Goal: Communication & Community: Answer question/provide support

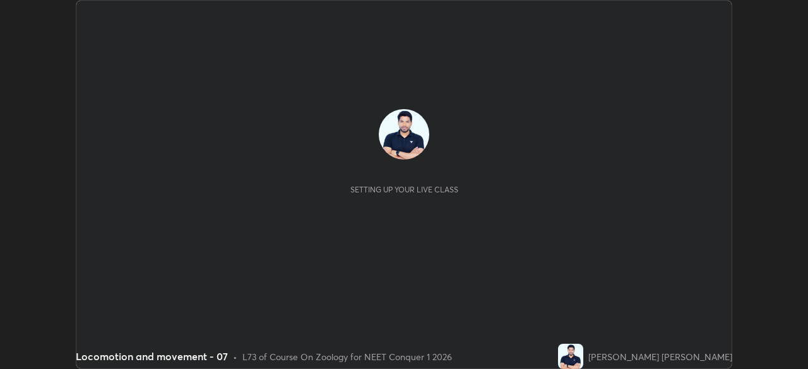
scroll to position [369, 807]
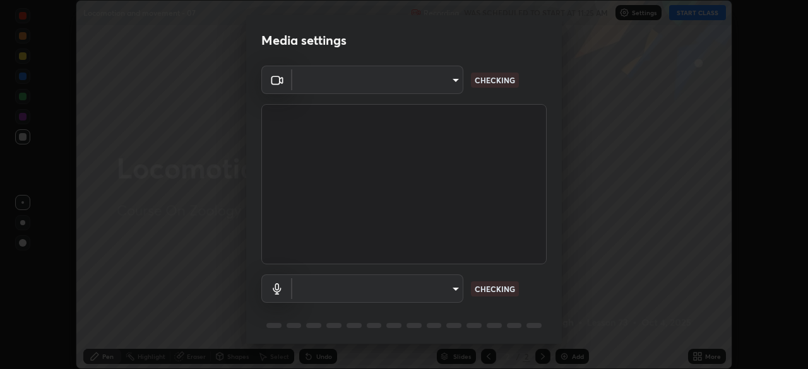
type input "1170694498857cb11788a0b7ae79d5cf1e08a6c331eb8d7031f90166f8fae325"
click at [454, 289] on body "Erase all Locomotion and movement - 07 Recording WAS SCHEDULED TO START AT 11:2…" at bounding box center [404, 184] width 808 height 369
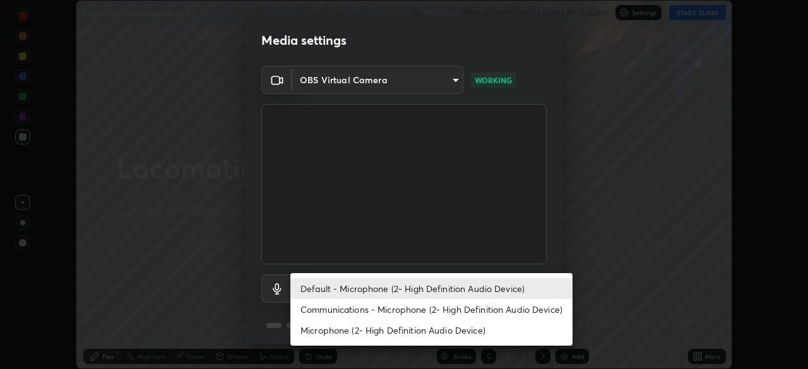
click at [478, 306] on li "Communications - Microphone (2- High Definition Audio Device)" at bounding box center [431, 309] width 282 height 21
type input "communications"
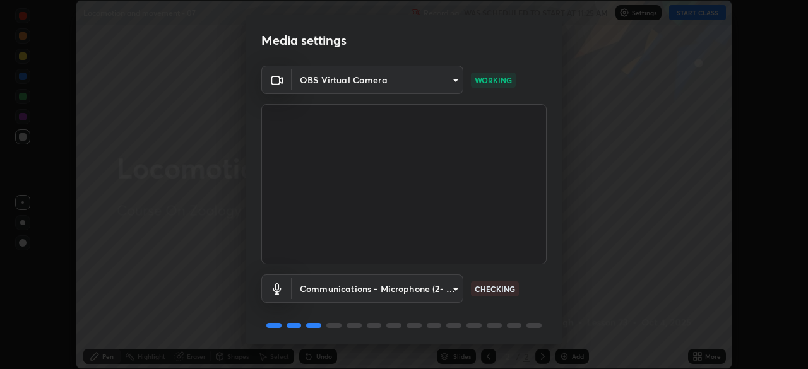
scroll to position [45, 0]
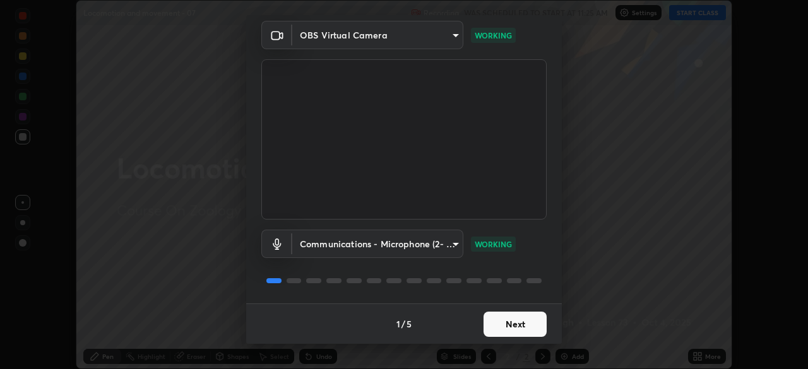
click at [516, 324] on button "Next" at bounding box center [515, 324] width 63 height 25
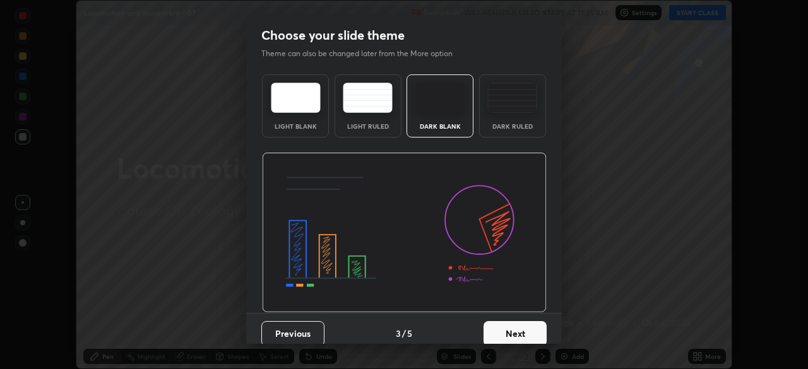
click at [521, 324] on button "Next" at bounding box center [515, 333] width 63 height 25
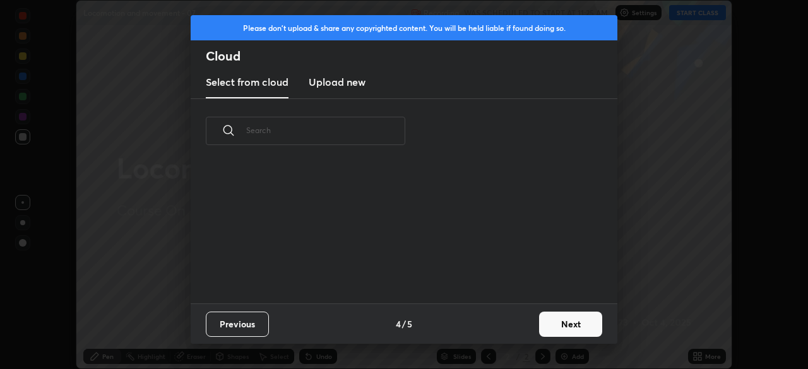
click at [525, 326] on div "Previous 4 / 5 Next" at bounding box center [404, 324] width 427 height 40
click at [530, 327] on div "Previous 4 / 5 Next" at bounding box center [404, 324] width 427 height 40
click at [539, 325] on button "Next" at bounding box center [570, 324] width 63 height 25
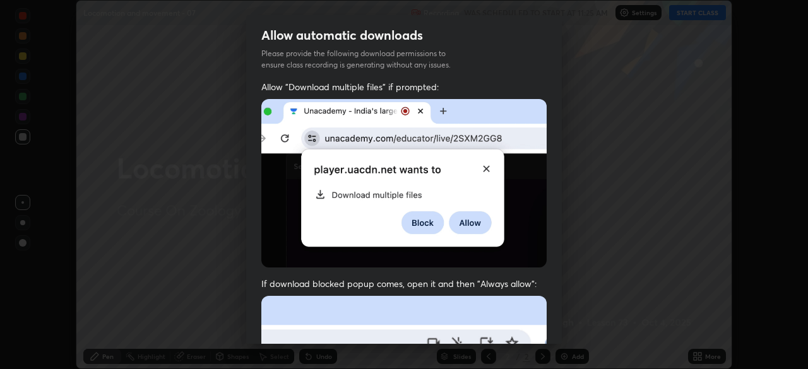
click at [553, 323] on div "Allow "Download multiple files" if prompted: If download blocked popup comes, o…" at bounding box center [404, 347] width 316 height 532
click at [553, 322] on div "Allow "Download multiple files" if prompted: If download blocked popup comes, o…" at bounding box center [404, 347] width 316 height 532
click at [546, 321] on div "Allow "Download multiple files" if prompted: If download blocked popup comes, o…" at bounding box center [404, 347] width 316 height 532
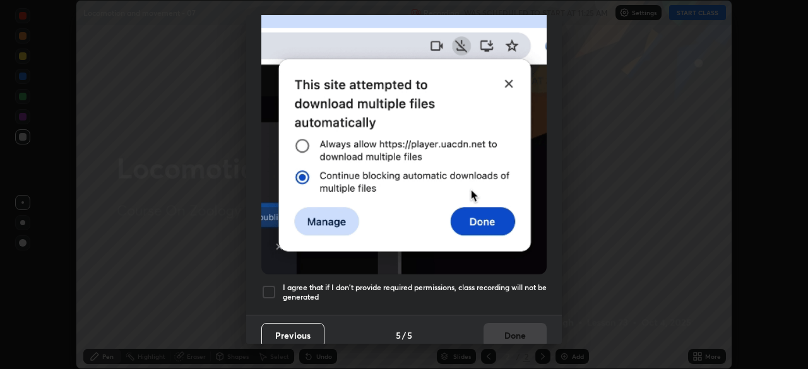
scroll to position [302, 0]
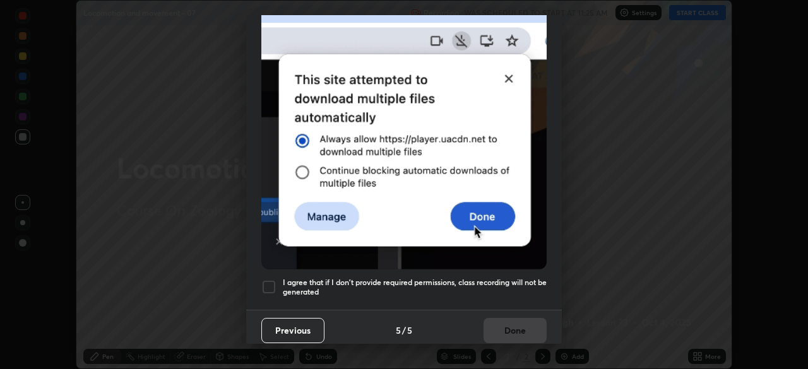
click at [499, 283] on h5 "I agree that if I don't provide required permissions, class recording will not …" at bounding box center [415, 288] width 264 height 20
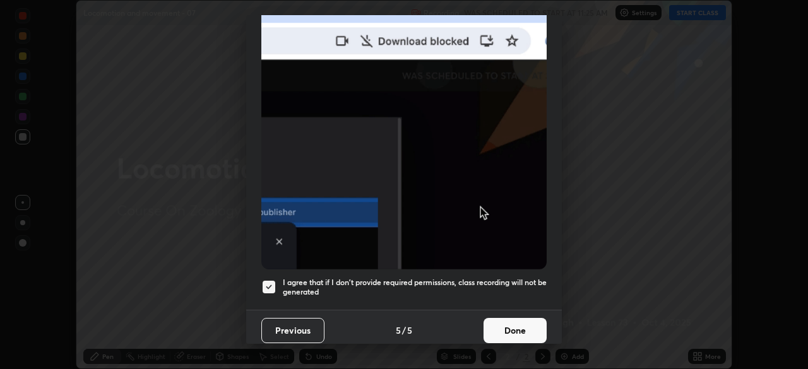
click at [502, 326] on button "Done" at bounding box center [515, 330] width 63 height 25
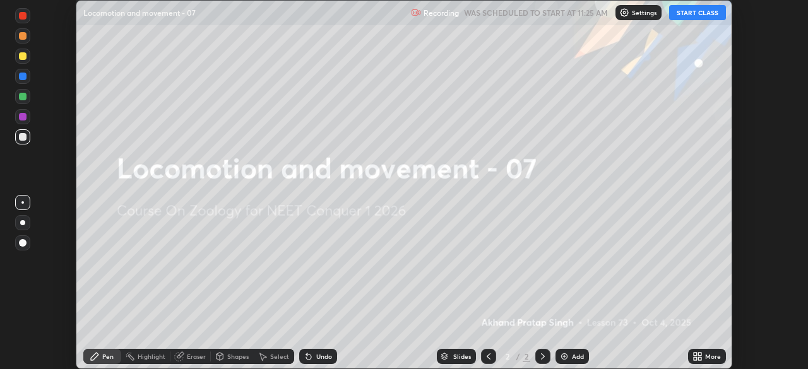
click at [684, 17] on button "START CLASS" at bounding box center [697, 12] width 57 height 15
click at [695, 354] on icon at bounding box center [695, 354] width 3 height 3
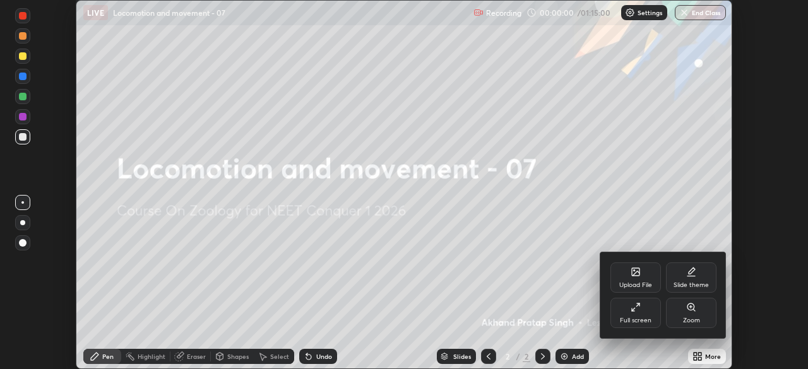
click at [643, 282] on div "Upload File" at bounding box center [635, 285] width 33 height 6
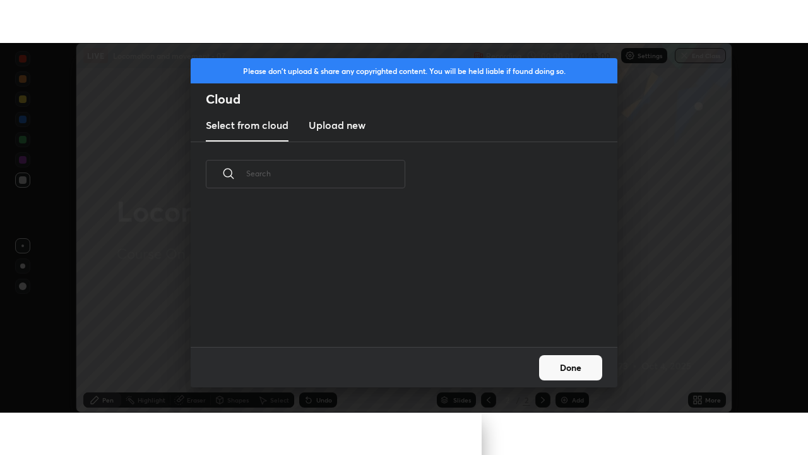
scroll to position [140, 405]
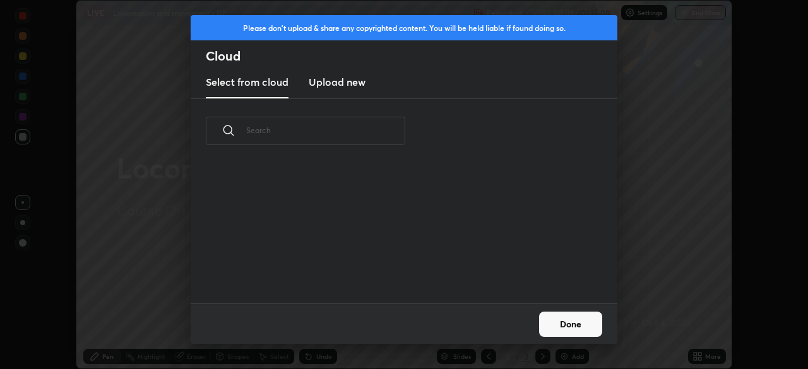
click at [350, 81] on h3 "Upload new" at bounding box center [337, 81] width 57 height 15
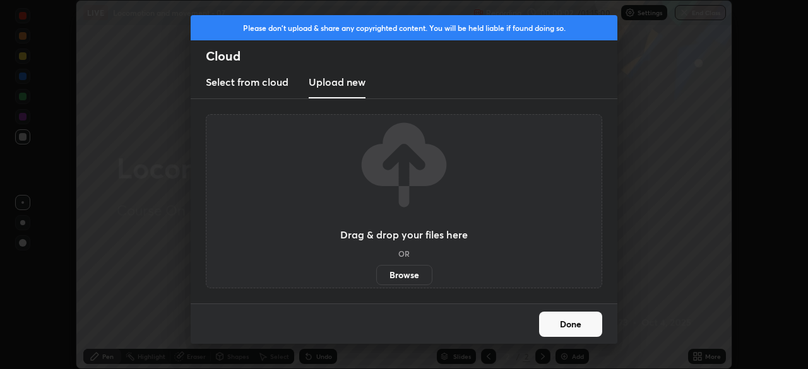
click at [407, 278] on label "Browse" at bounding box center [404, 275] width 56 height 20
click at [376, 278] on input "Browse" at bounding box center [376, 275] width 0 height 20
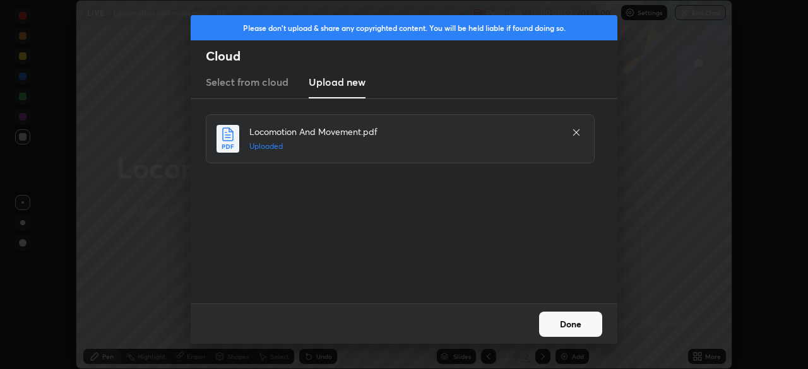
click at [569, 325] on button "Done" at bounding box center [570, 324] width 63 height 25
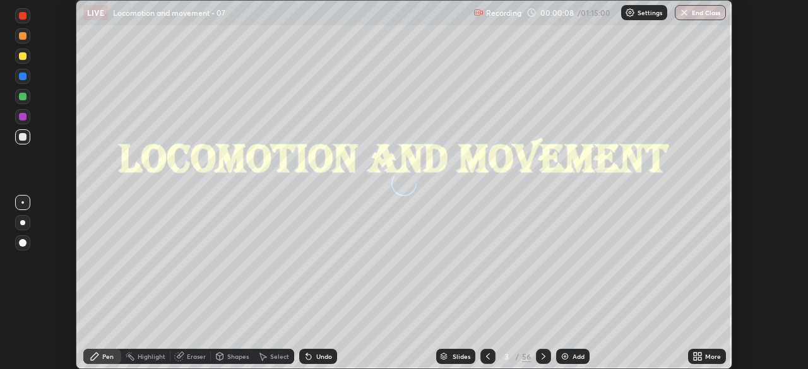
click at [695, 358] on icon at bounding box center [695, 358] width 3 height 3
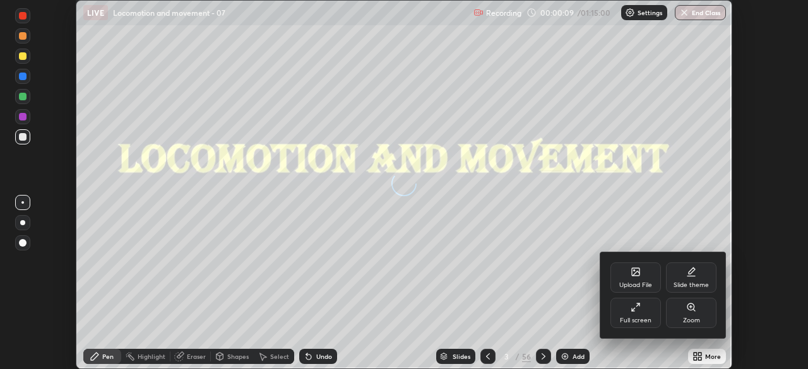
click at [645, 315] on div "Full screen" at bounding box center [635, 313] width 51 height 30
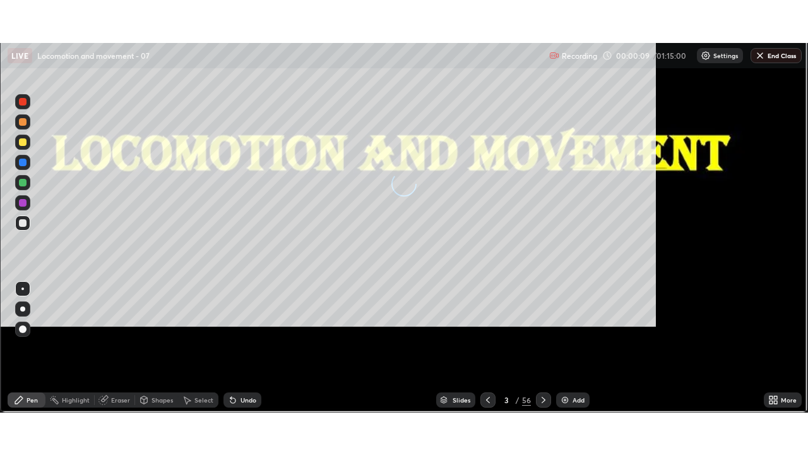
scroll to position [455, 808]
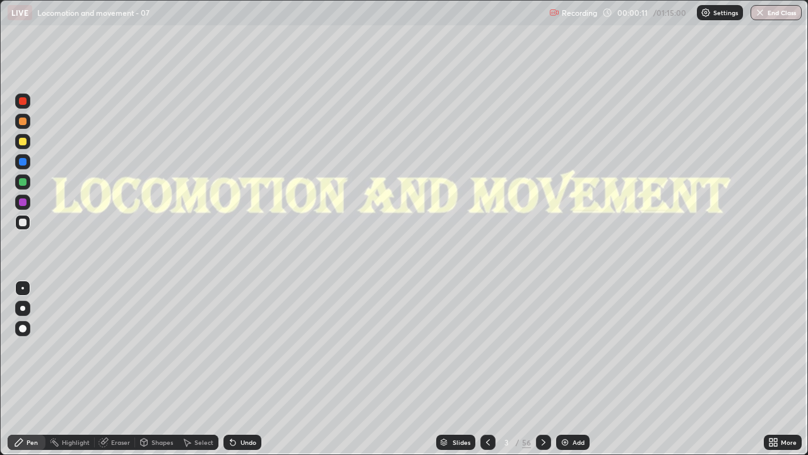
click at [542, 369] on icon at bounding box center [544, 442] width 10 height 10
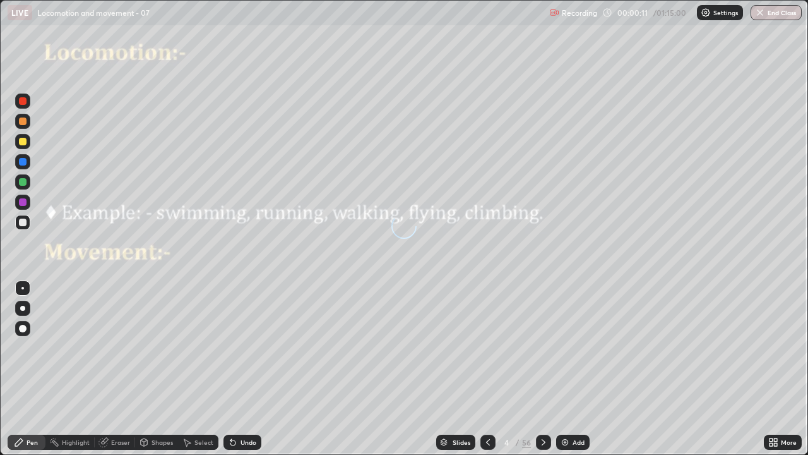
click at [544, 369] on div at bounding box center [543, 441] width 15 height 15
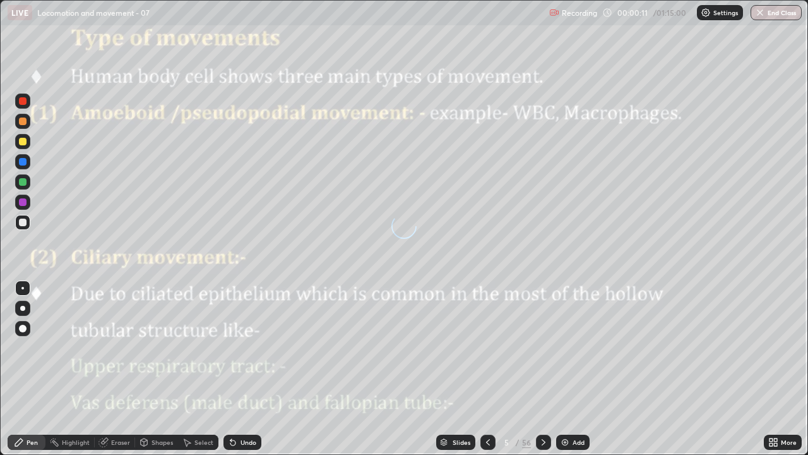
click at [545, 369] on div at bounding box center [543, 441] width 15 height 25
click at [546, 369] on div at bounding box center [543, 441] width 15 height 25
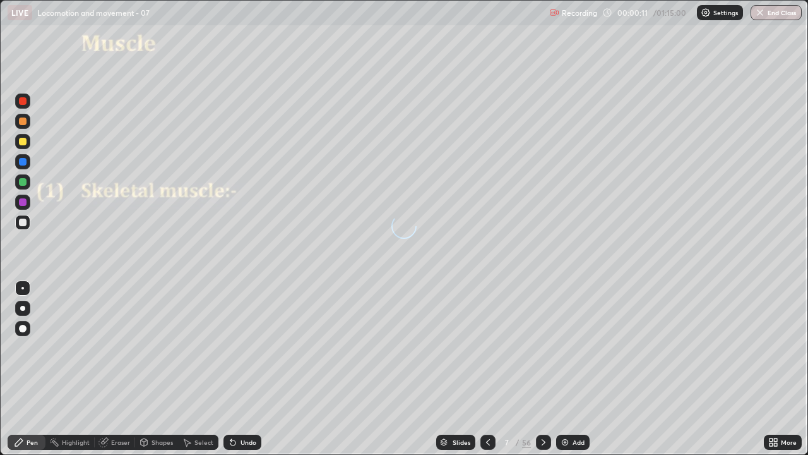
click at [547, 369] on div at bounding box center [543, 441] width 15 height 15
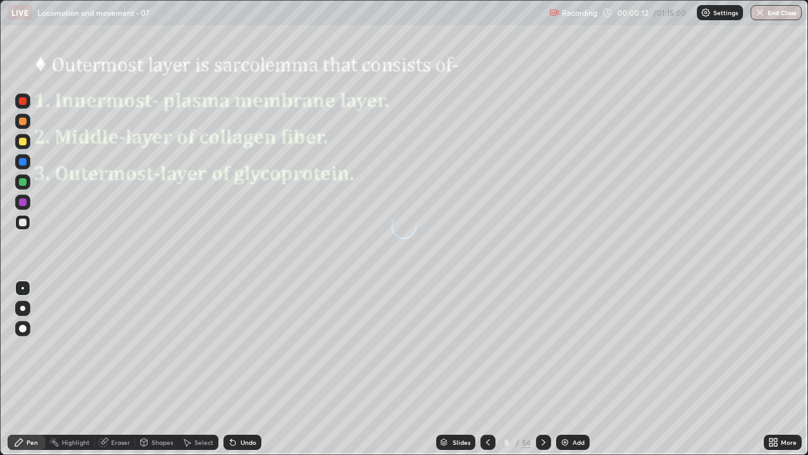
click at [545, 369] on div at bounding box center [543, 441] width 15 height 15
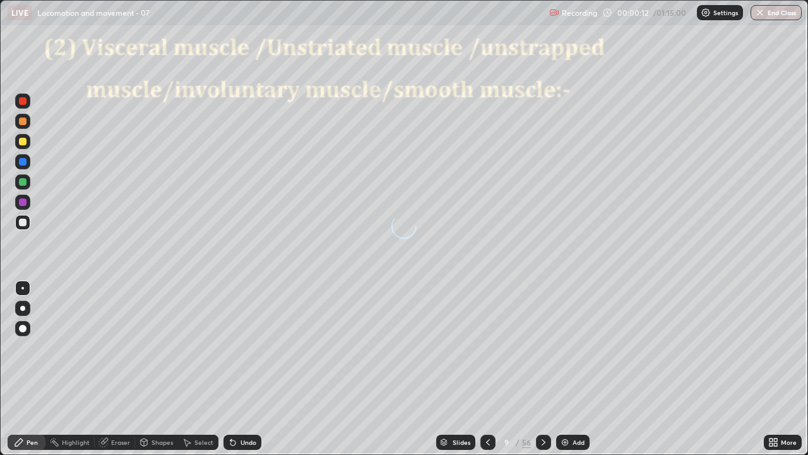
click at [545, 369] on div at bounding box center [543, 441] width 15 height 15
click at [546, 369] on div at bounding box center [543, 441] width 15 height 25
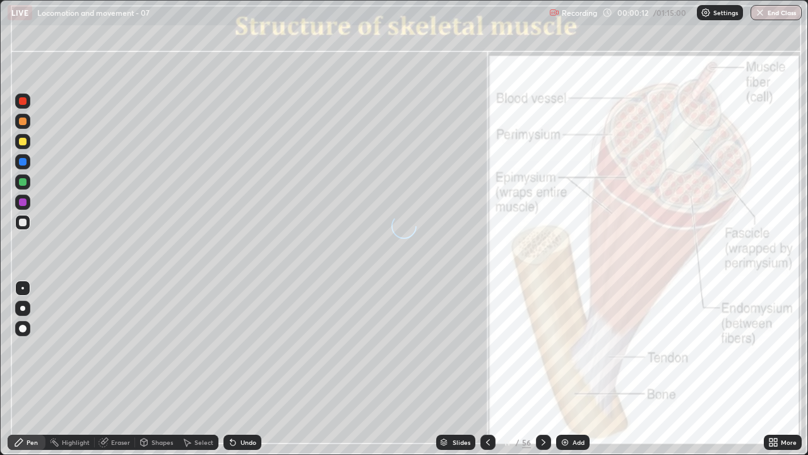
click at [547, 369] on div at bounding box center [543, 441] width 15 height 15
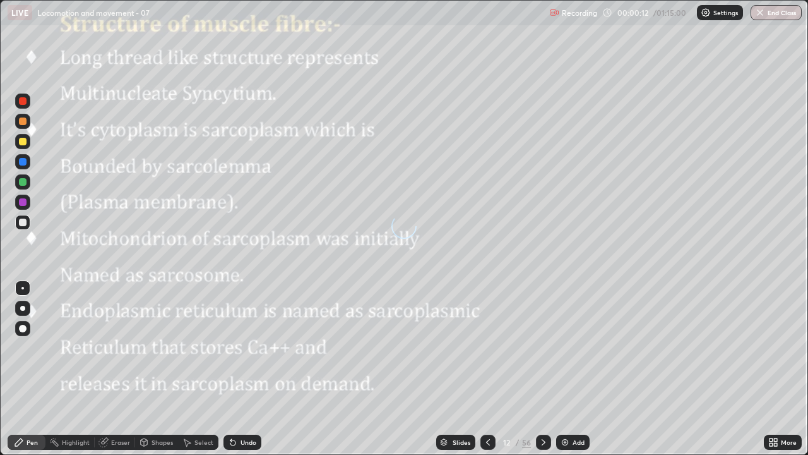
click at [547, 369] on icon at bounding box center [544, 442] width 10 height 10
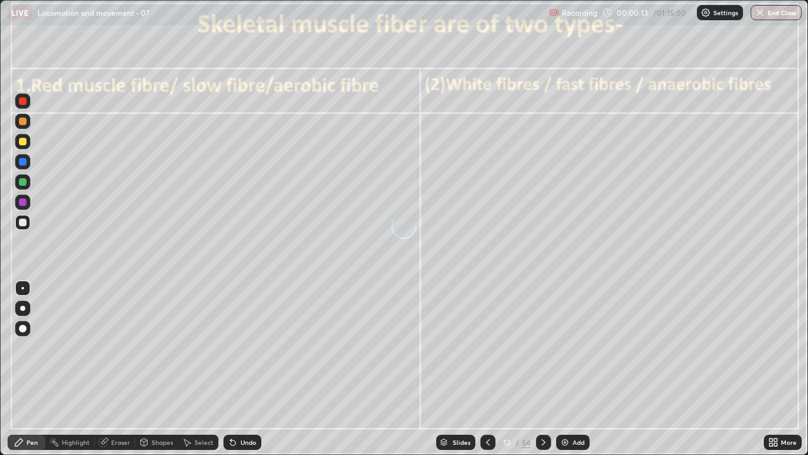
click at [547, 369] on icon at bounding box center [544, 442] width 10 height 10
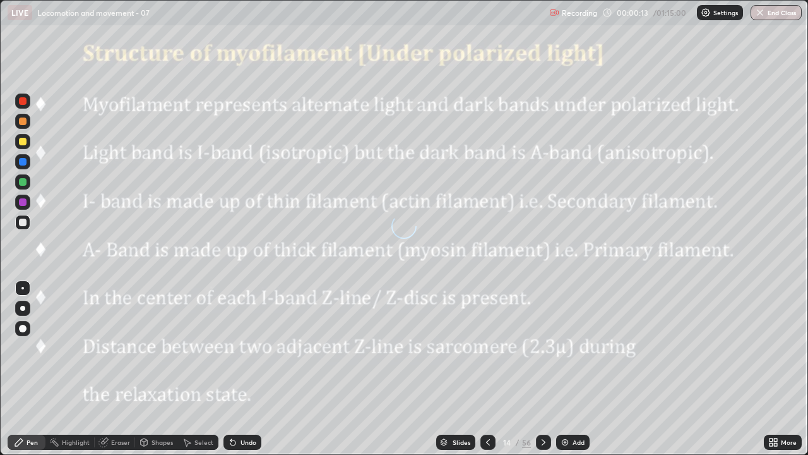
click at [542, 369] on icon at bounding box center [544, 442] width 10 height 10
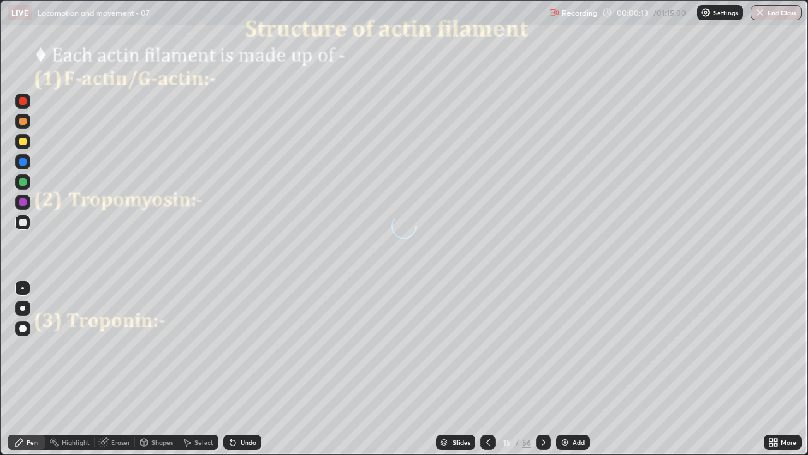
click at [542, 369] on icon at bounding box center [544, 442] width 10 height 10
click at [545, 369] on icon at bounding box center [544, 442] width 10 height 10
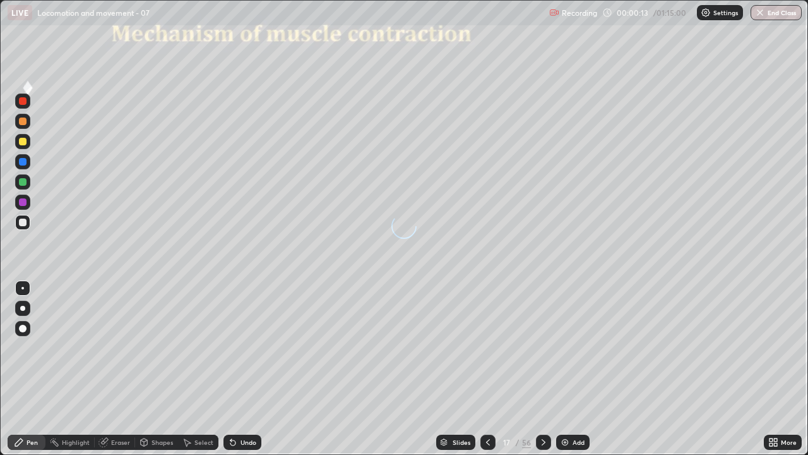
click at [544, 369] on icon at bounding box center [544, 442] width 10 height 10
click at [543, 369] on div at bounding box center [543, 441] width 15 height 15
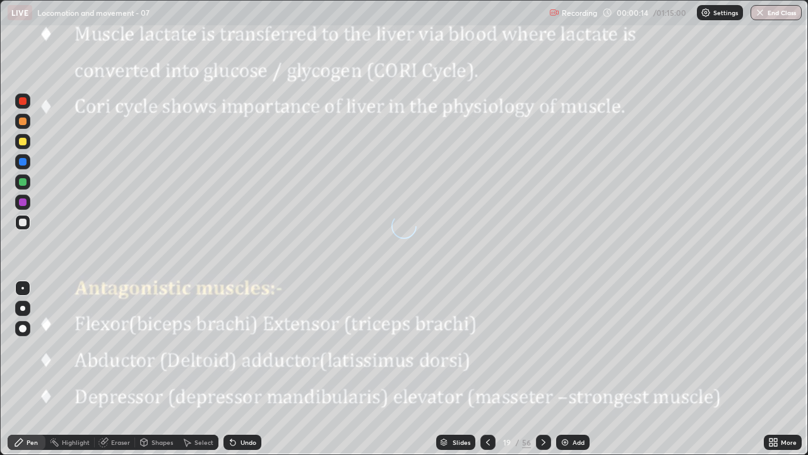
click at [542, 369] on div at bounding box center [543, 441] width 15 height 25
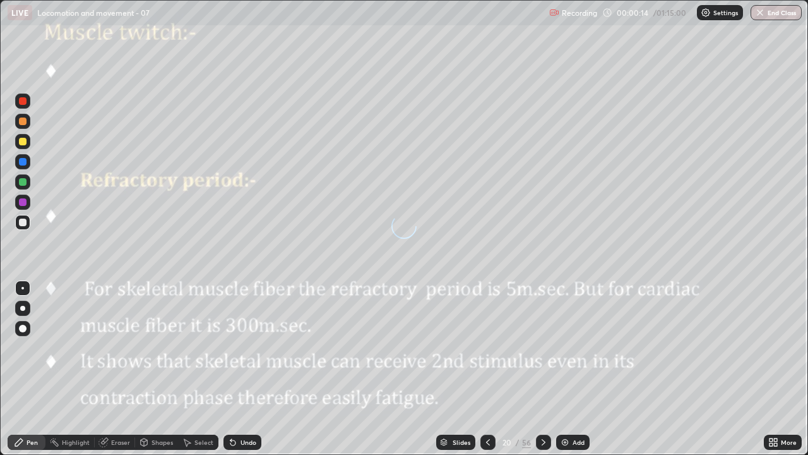
click at [543, 369] on div at bounding box center [543, 441] width 15 height 25
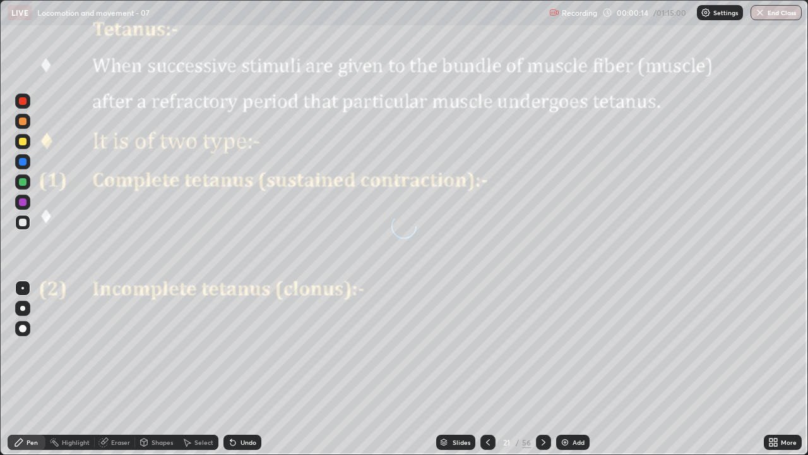
click at [545, 369] on div at bounding box center [543, 441] width 15 height 25
click at [544, 369] on div at bounding box center [543, 441] width 15 height 25
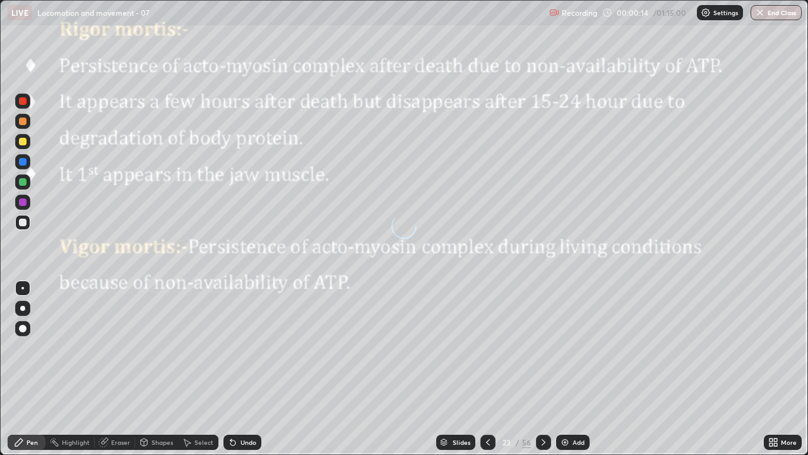
click at [546, 369] on div at bounding box center [543, 441] width 15 height 25
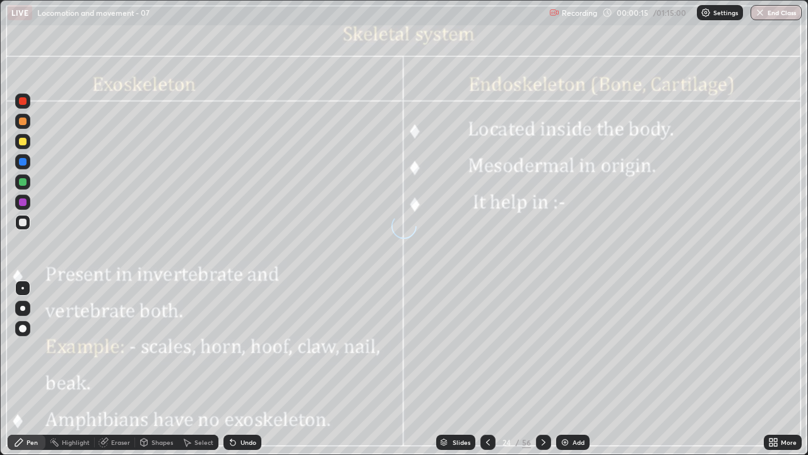
click at [543, 369] on div at bounding box center [543, 441] width 15 height 25
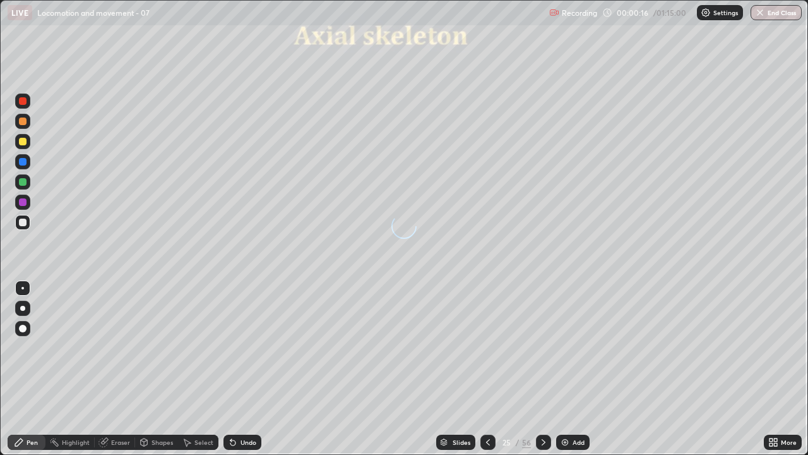
click at [543, 369] on div at bounding box center [543, 441] width 15 height 25
click at [542, 369] on div at bounding box center [543, 441] width 15 height 25
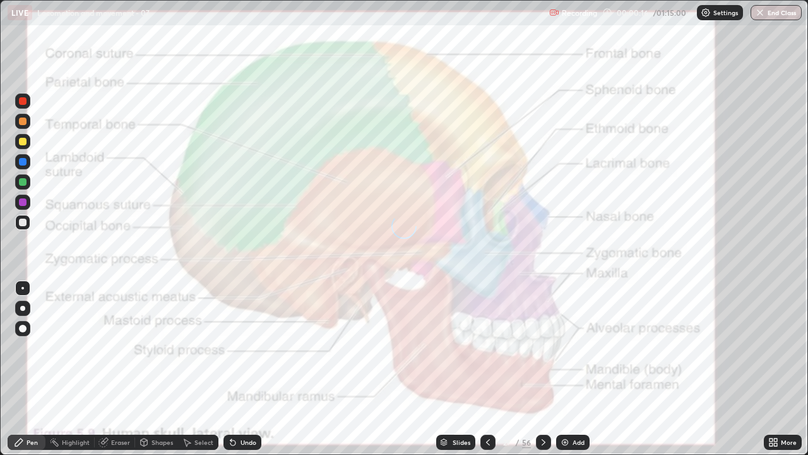
click at [541, 369] on div at bounding box center [543, 441] width 15 height 15
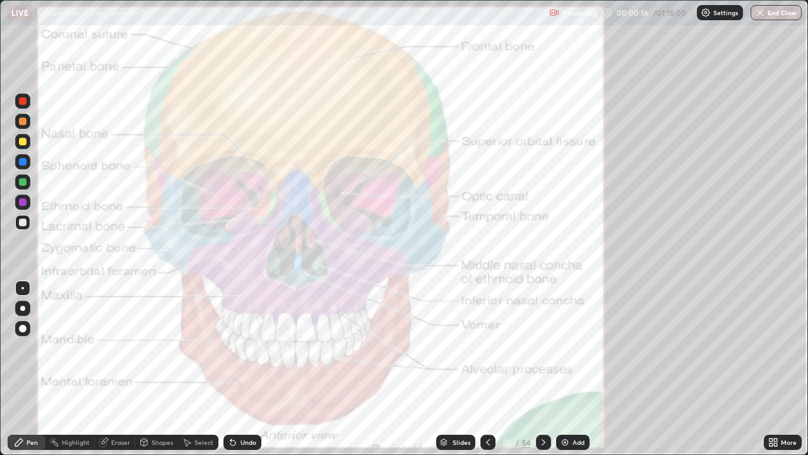
click at [540, 369] on icon at bounding box center [544, 442] width 10 height 10
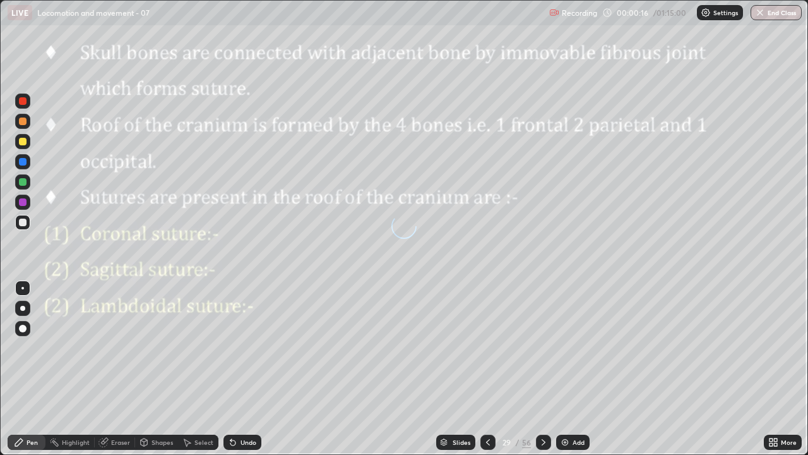
click at [540, 369] on icon at bounding box center [544, 442] width 10 height 10
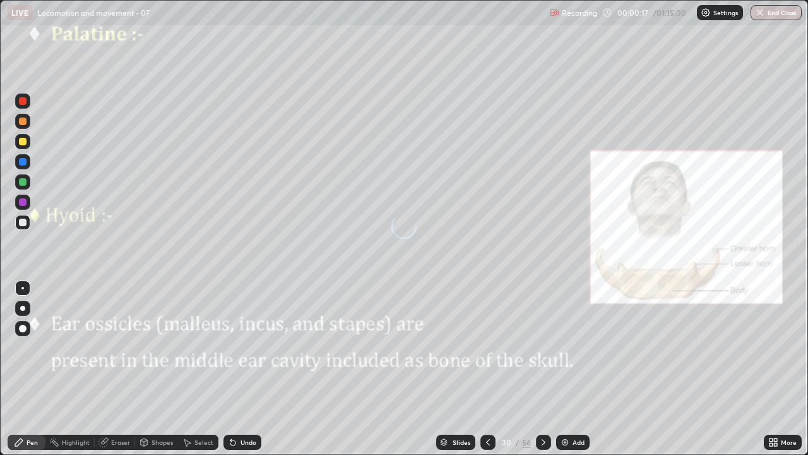
click at [540, 369] on div at bounding box center [543, 441] width 15 height 15
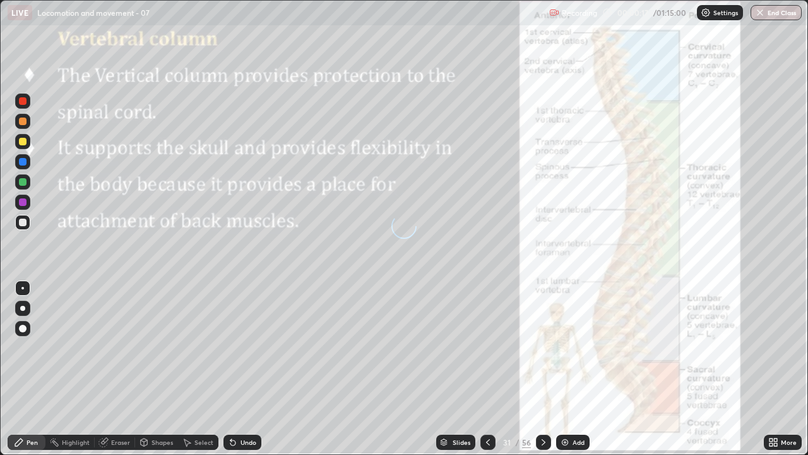
click at [541, 369] on div at bounding box center [543, 441] width 15 height 15
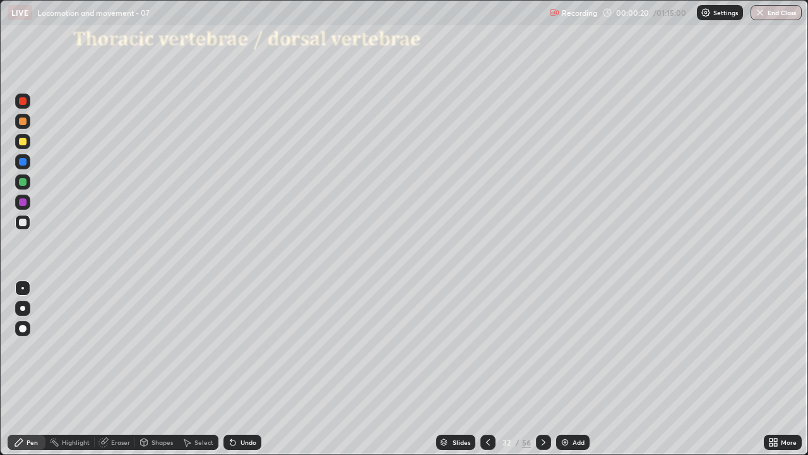
click at [494, 369] on div at bounding box center [487, 441] width 15 height 25
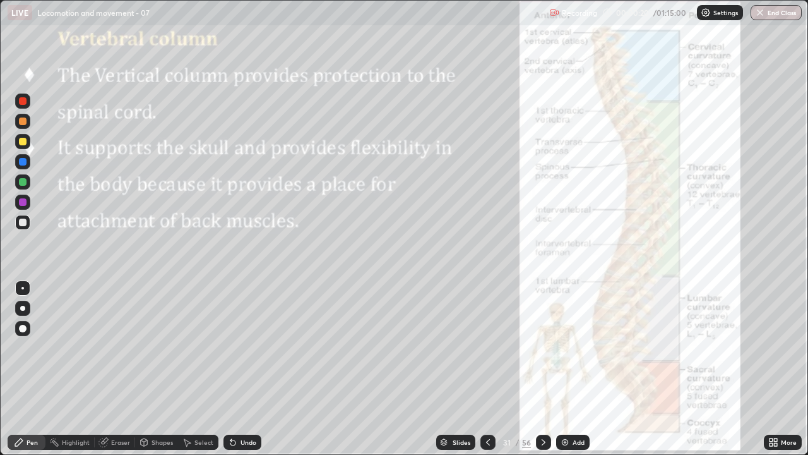
click at [491, 369] on icon at bounding box center [488, 442] width 10 height 10
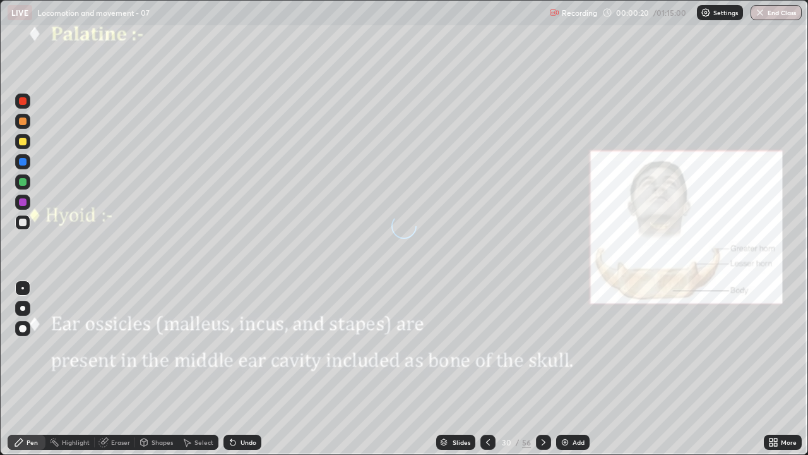
click at [491, 369] on icon at bounding box center [488, 442] width 10 height 10
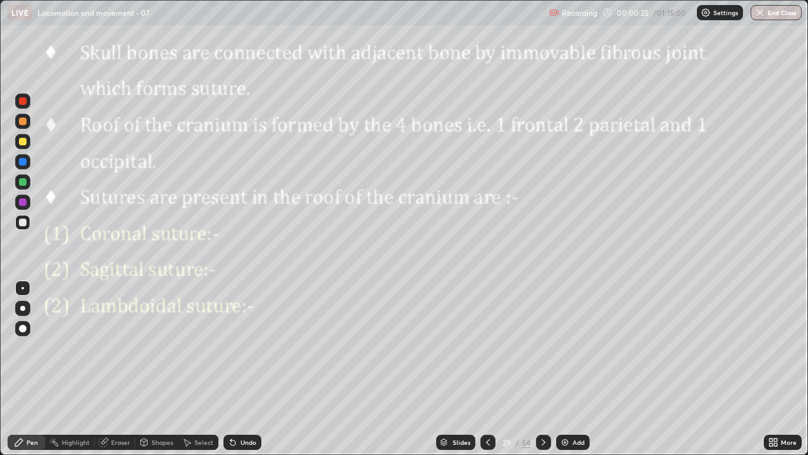
click at [541, 369] on icon at bounding box center [544, 442] width 10 height 10
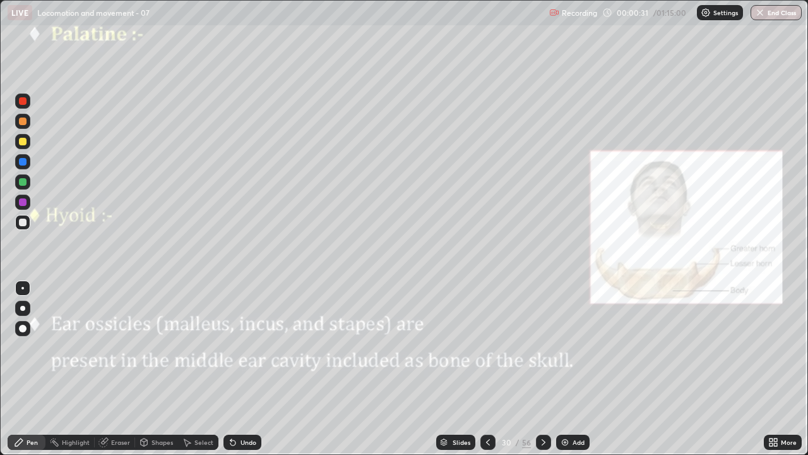
click at [543, 369] on icon at bounding box center [544, 442] width 10 height 10
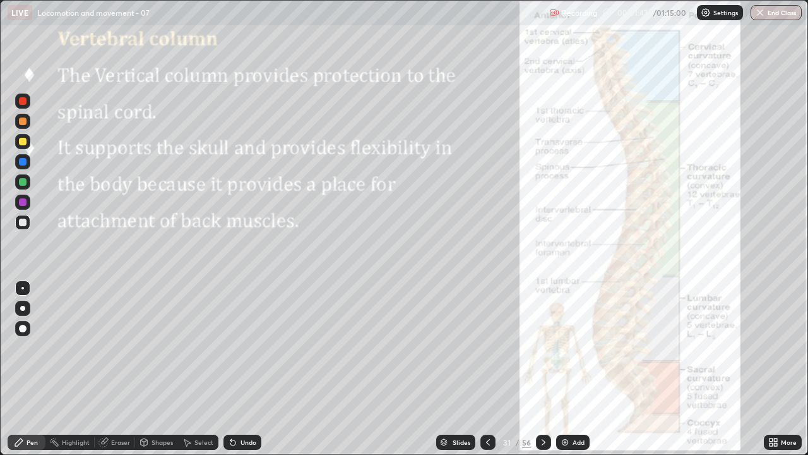
click at [38, 369] on div "Pen" at bounding box center [27, 441] width 38 height 15
click at [26, 329] on div at bounding box center [23, 328] width 8 height 8
click at [25, 121] on div at bounding box center [23, 121] width 8 height 8
click at [21, 329] on div at bounding box center [23, 328] width 8 height 8
click at [23, 288] on div at bounding box center [22, 288] width 3 height 3
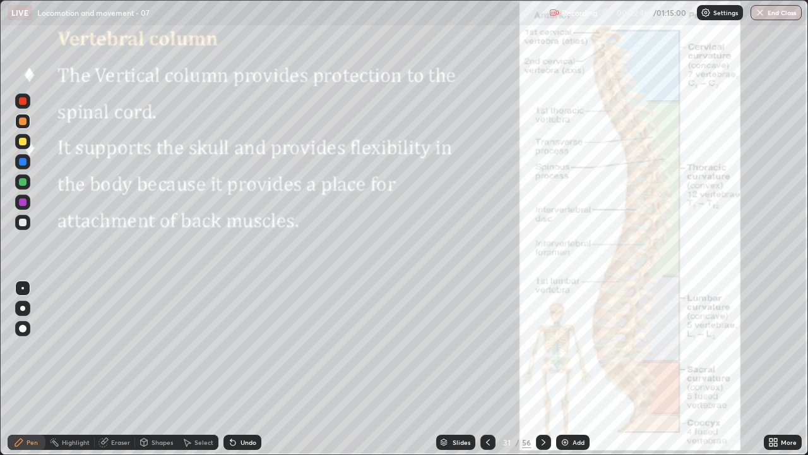
click at [23, 328] on div at bounding box center [23, 328] width 8 height 8
click at [39, 369] on div "Pen" at bounding box center [27, 441] width 38 height 15
click at [164, 369] on div "Shapes" at bounding box center [162, 442] width 21 height 6
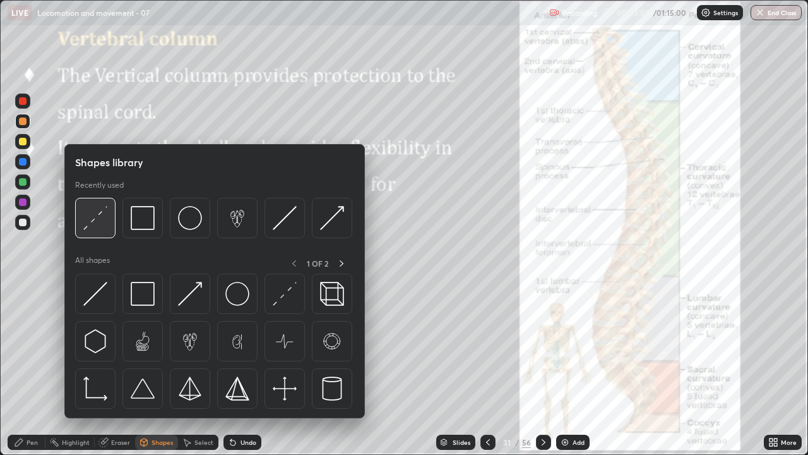
click at [102, 227] on img at bounding box center [95, 218] width 24 height 24
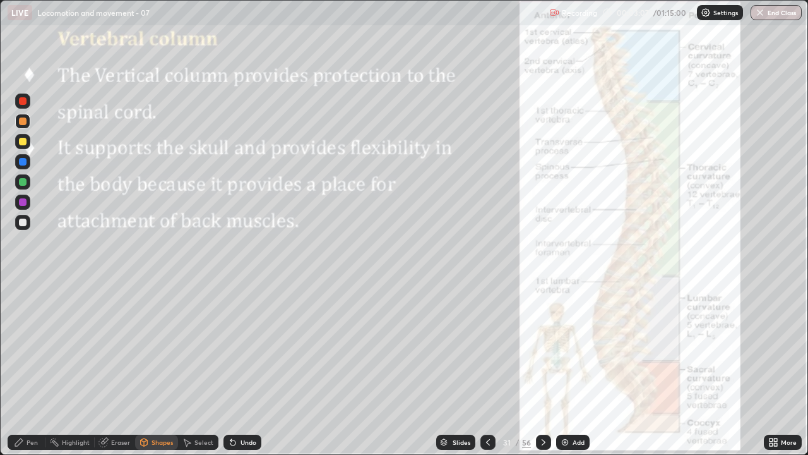
click at [24, 185] on div at bounding box center [23, 182] width 8 height 8
click at [35, 369] on div "Pen" at bounding box center [32, 442] width 11 height 6
click at [23, 288] on div at bounding box center [22, 288] width 3 height 3
click at [25, 204] on div at bounding box center [23, 202] width 8 height 8
click at [24, 223] on div at bounding box center [23, 222] width 8 height 8
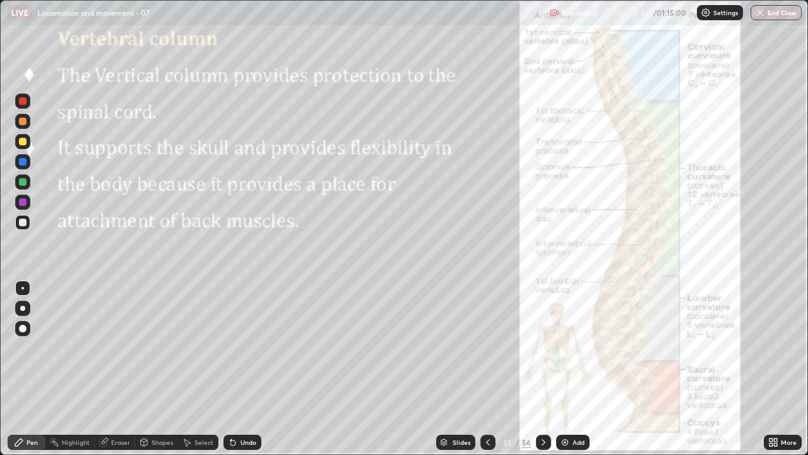
click at [25, 143] on div at bounding box center [23, 142] width 8 height 8
click at [28, 225] on div at bounding box center [22, 222] width 15 height 15
click at [25, 209] on div at bounding box center [22, 201] width 15 height 15
click at [23, 162] on div at bounding box center [23, 162] width 8 height 8
click at [25, 223] on div at bounding box center [23, 222] width 8 height 8
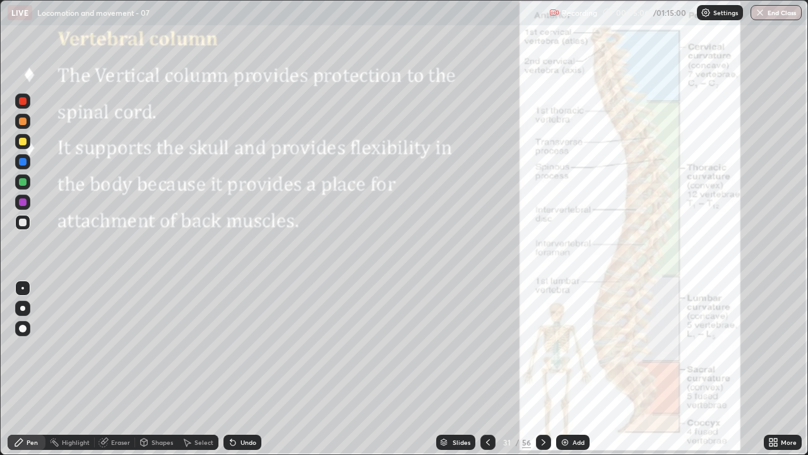
click at [23, 145] on div at bounding box center [23, 142] width 8 height 8
click at [542, 369] on div at bounding box center [543, 441] width 15 height 15
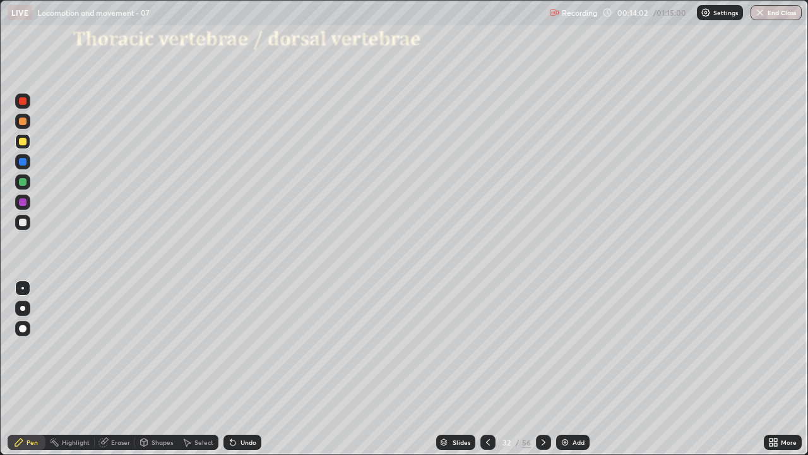
click at [486, 369] on div at bounding box center [487, 441] width 15 height 25
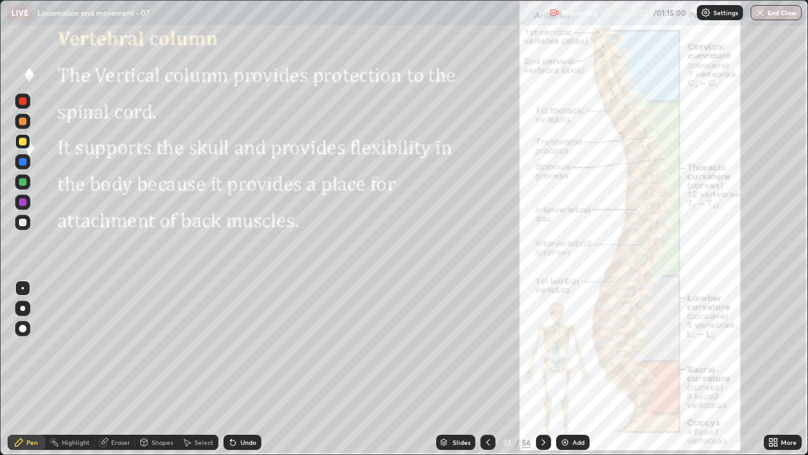
click at [489, 369] on icon at bounding box center [488, 442] width 10 height 10
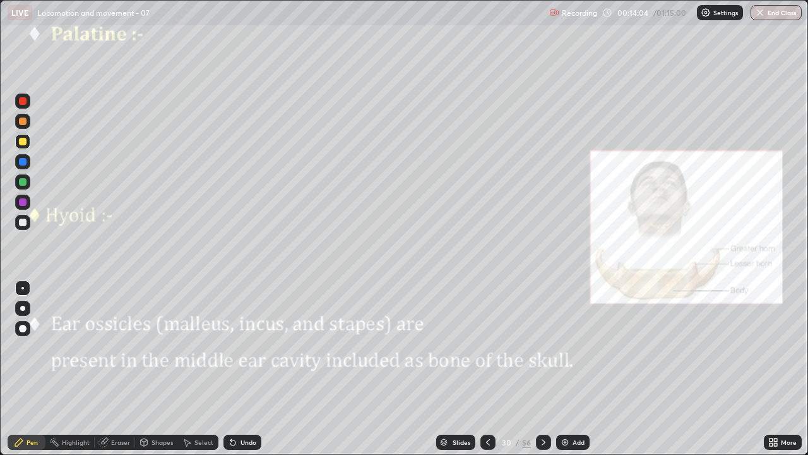
click at [543, 369] on icon at bounding box center [544, 442] width 10 height 10
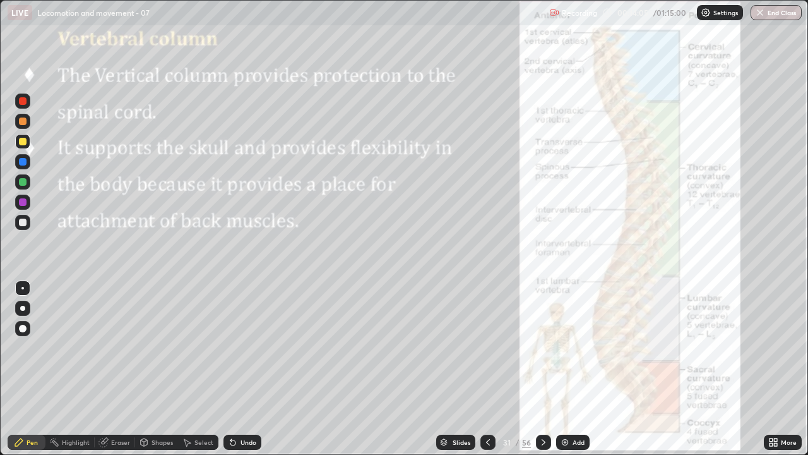
click at [570, 369] on div "Add" at bounding box center [572, 441] width 33 height 15
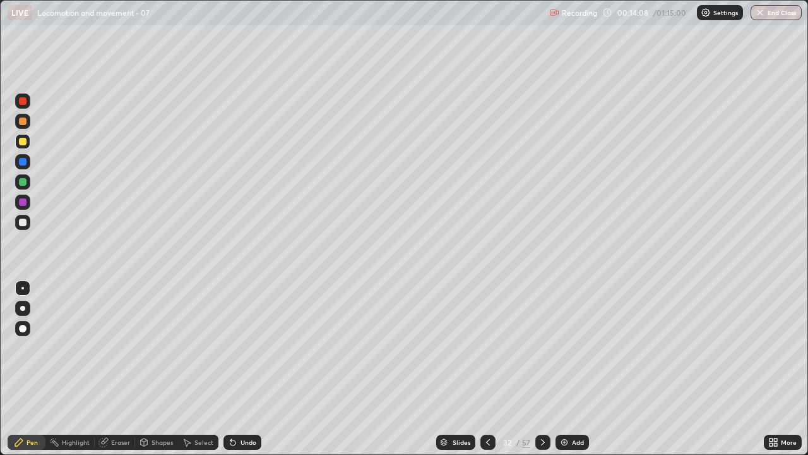
click at [26, 104] on div at bounding box center [22, 100] width 15 height 15
click at [241, 369] on div "Undo" at bounding box center [249, 442] width 16 height 6
click at [238, 369] on div "Undo" at bounding box center [242, 441] width 38 height 15
click at [241, 369] on div "Undo" at bounding box center [242, 441] width 38 height 15
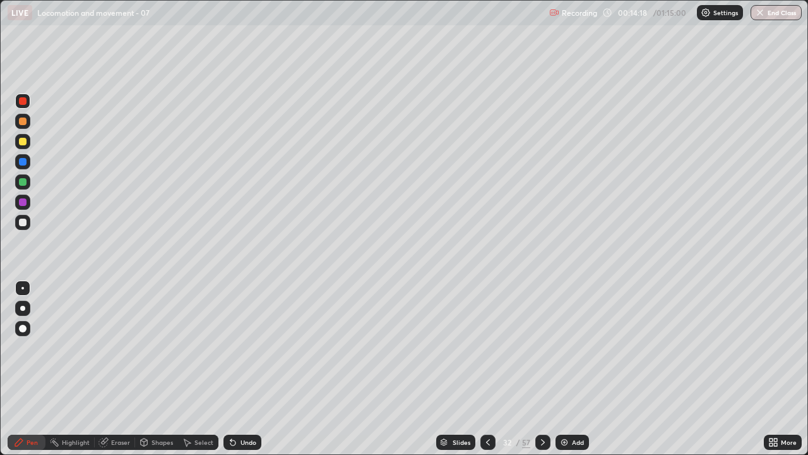
click at [240, 369] on div "Undo" at bounding box center [242, 441] width 38 height 15
click at [244, 369] on div "Undo" at bounding box center [242, 441] width 38 height 15
click at [243, 369] on div "Undo" at bounding box center [242, 441] width 38 height 15
click at [244, 369] on div "Undo" at bounding box center [242, 441] width 38 height 15
click at [245, 369] on div "Undo" at bounding box center [242, 441] width 38 height 15
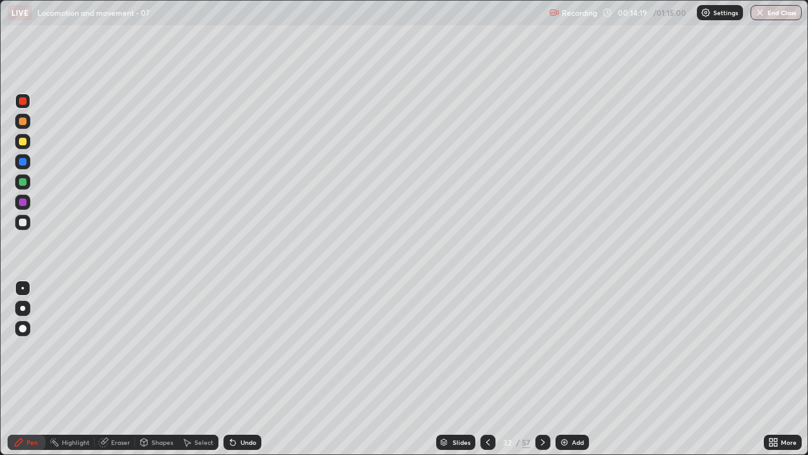
click at [244, 369] on div "Undo" at bounding box center [242, 441] width 38 height 15
click at [25, 124] on div at bounding box center [23, 121] width 8 height 8
click at [23, 141] on div at bounding box center [23, 142] width 8 height 8
click at [29, 163] on div at bounding box center [22, 161] width 15 height 15
click at [239, 369] on div "Undo" at bounding box center [242, 441] width 38 height 15
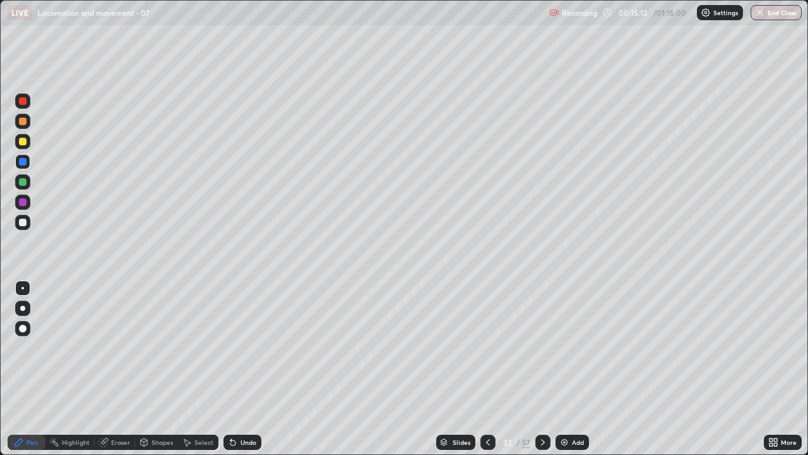
click at [27, 203] on div at bounding box center [22, 201] width 15 height 15
click at [230, 369] on icon at bounding box center [232, 442] width 5 height 5
click at [27, 222] on div at bounding box center [22, 222] width 15 height 15
click at [26, 124] on div at bounding box center [22, 121] width 15 height 15
click at [28, 222] on div at bounding box center [22, 222] width 15 height 15
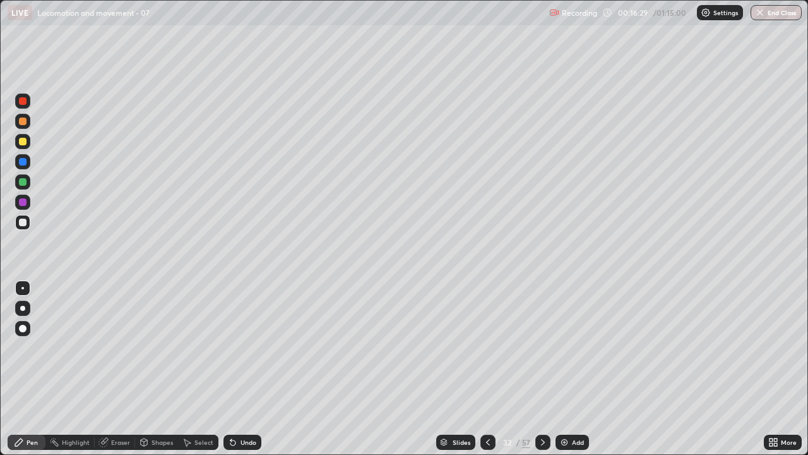
click at [23, 121] on div at bounding box center [23, 121] width 8 height 8
click at [199, 369] on div "Select" at bounding box center [203, 442] width 19 height 6
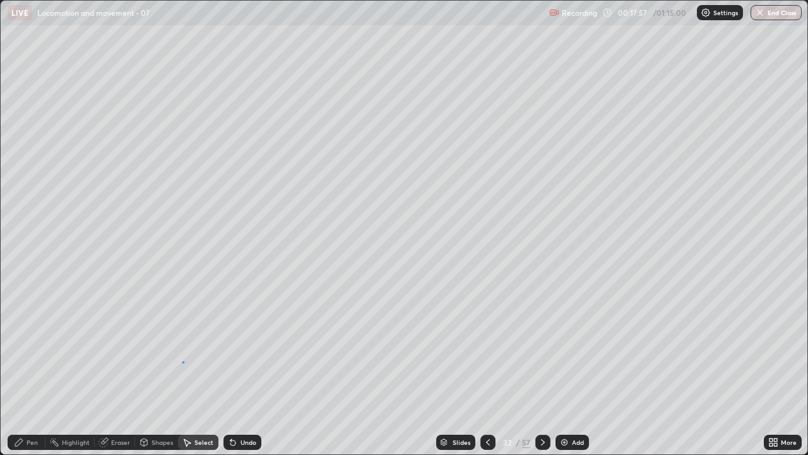
click at [182, 361] on div "0 ° Undo Copy Duplicate Duplicate to new slide Delete" at bounding box center [404, 227] width 807 height 453
click at [38, 369] on div "Pen" at bounding box center [27, 441] width 38 height 15
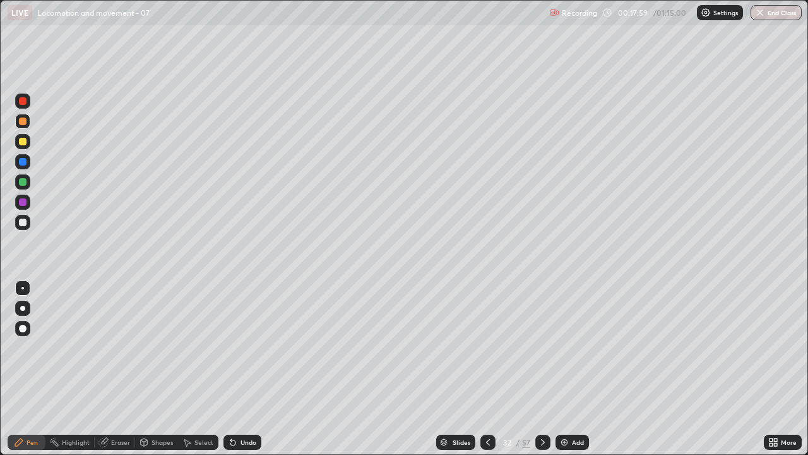
click at [26, 330] on div at bounding box center [23, 328] width 8 height 8
click at [24, 182] on div at bounding box center [23, 182] width 8 height 8
click at [237, 369] on div "Undo" at bounding box center [242, 441] width 38 height 15
click at [25, 223] on div at bounding box center [23, 222] width 8 height 8
click at [23, 288] on div at bounding box center [22, 288] width 3 height 3
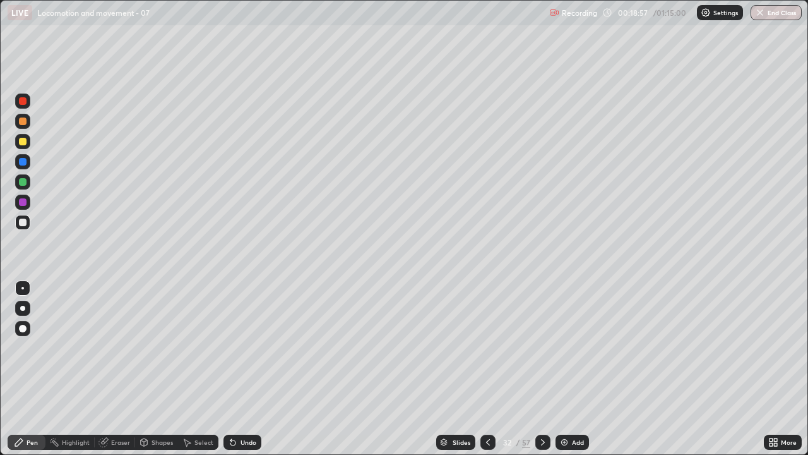
click at [236, 369] on div "Undo" at bounding box center [242, 441] width 38 height 15
click at [24, 164] on div at bounding box center [23, 162] width 8 height 8
click at [26, 329] on div at bounding box center [23, 328] width 8 height 8
click at [118, 369] on div "Eraser" at bounding box center [115, 441] width 40 height 15
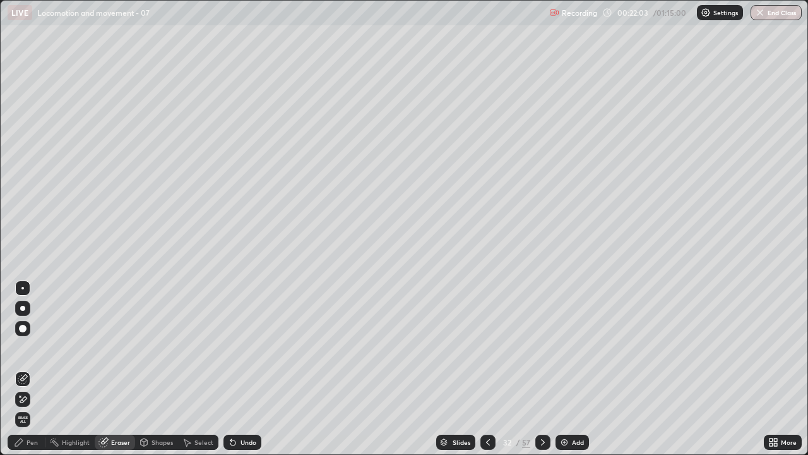
click at [25, 369] on icon at bounding box center [23, 379] width 10 height 10
click at [30, 369] on div "Pen" at bounding box center [27, 441] width 38 height 15
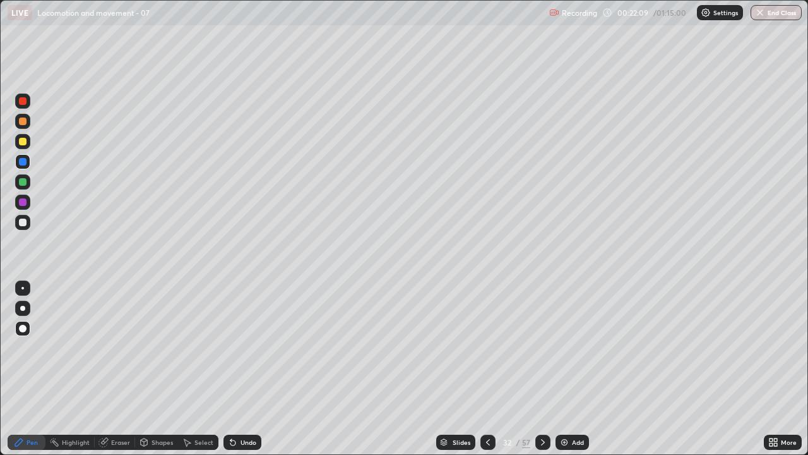
click at [23, 288] on div at bounding box center [22, 288] width 3 height 3
click at [23, 223] on div at bounding box center [23, 222] width 8 height 8
click at [247, 369] on div "Undo" at bounding box center [249, 442] width 16 height 6
click at [231, 369] on icon at bounding box center [232, 442] width 5 height 5
click at [241, 369] on div "Undo" at bounding box center [249, 442] width 16 height 6
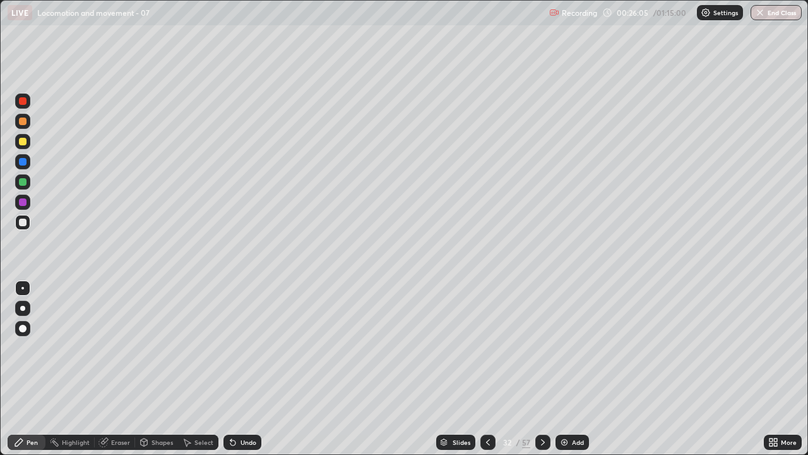
click at [241, 369] on div "Undo" at bounding box center [242, 441] width 38 height 15
click at [246, 369] on div "Undo" at bounding box center [242, 441] width 38 height 15
click at [30, 164] on div at bounding box center [22, 161] width 15 height 15
click at [567, 369] on img at bounding box center [564, 442] width 10 height 10
click at [23, 182] on div at bounding box center [23, 182] width 8 height 8
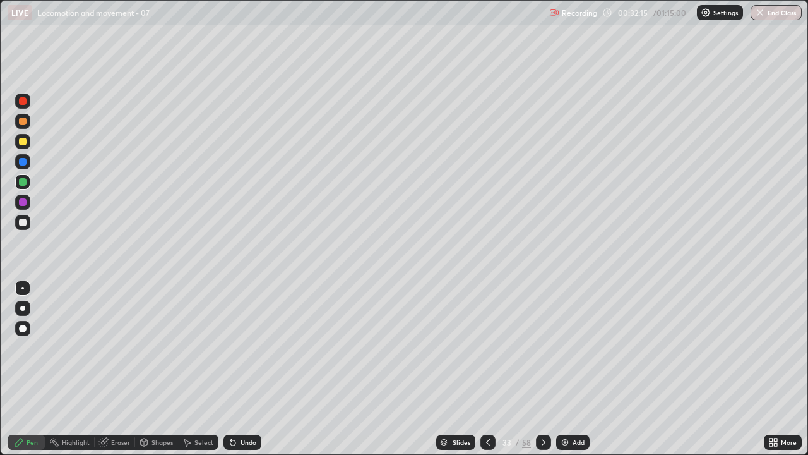
click at [25, 219] on div at bounding box center [23, 222] width 8 height 8
click at [25, 223] on div at bounding box center [23, 222] width 8 height 8
click at [25, 224] on div at bounding box center [23, 222] width 8 height 8
click at [25, 145] on div at bounding box center [22, 141] width 15 height 15
click at [23, 221] on div at bounding box center [23, 222] width 8 height 8
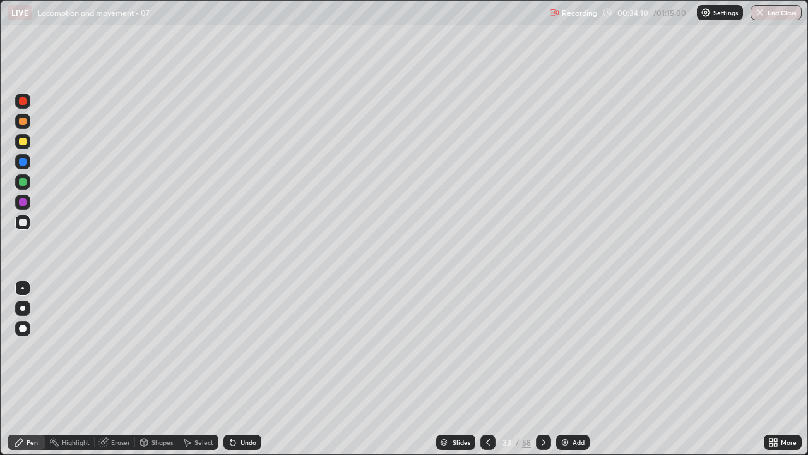
click at [23, 162] on div at bounding box center [23, 162] width 8 height 8
click at [23, 222] on div at bounding box center [23, 222] width 8 height 8
click at [241, 369] on div "Undo" at bounding box center [249, 442] width 16 height 6
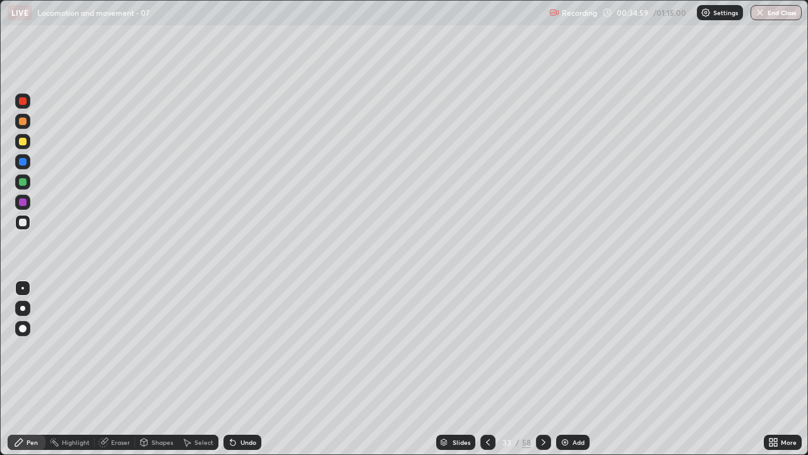
click at [241, 369] on div "Undo" at bounding box center [249, 442] width 16 height 6
click at [232, 369] on icon at bounding box center [232, 442] width 5 height 5
click at [230, 369] on icon at bounding box center [232, 442] width 5 height 5
click at [28, 165] on div at bounding box center [22, 161] width 15 height 15
click at [25, 204] on div at bounding box center [23, 202] width 8 height 8
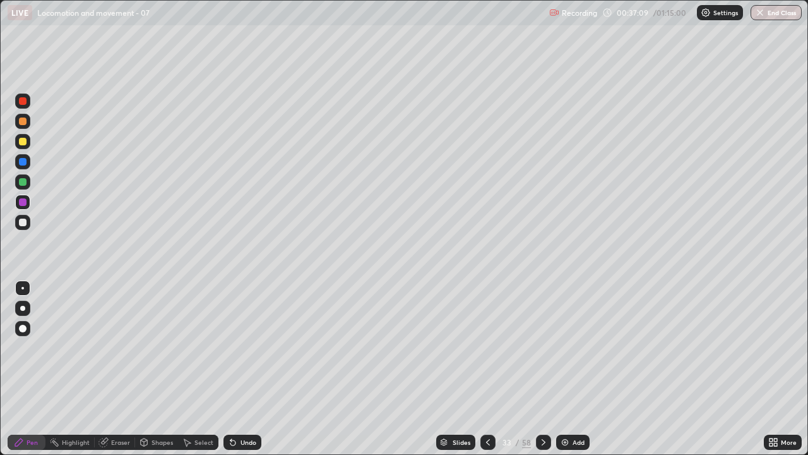
click at [23, 223] on div at bounding box center [23, 222] width 8 height 8
click at [230, 369] on icon at bounding box center [230, 439] width 1 height 1
click at [236, 369] on div "Undo" at bounding box center [242, 441] width 38 height 15
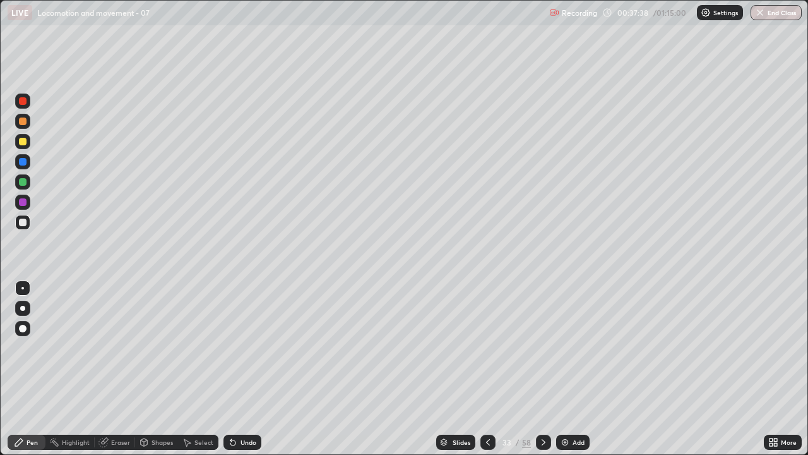
click at [237, 369] on div "Undo" at bounding box center [242, 441] width 38 height 15
click at [241, 369] on div "Undo" at bounding box center [249, 442] width 16 height 6
click at [237, 369] on div "Undo" at bounding box center [242, 441] width 38 height 15
click at [238, 369] on div "Undo" at bounding box center [242, 441] width 38 height 15
click at [241, 369] on div "Undo" at bounding box center [249, 442] width 16 height 6
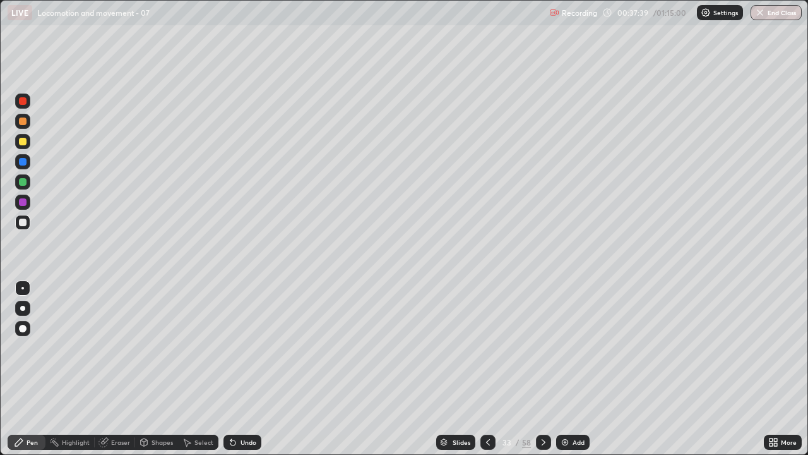
click at [241, 369] on div "Undo" at bounding box center [249, 442] width 16 height 6
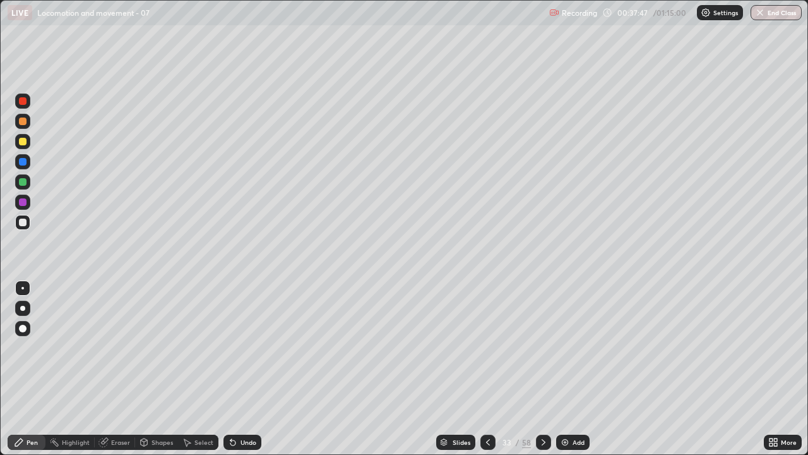
click at [28, 185] on div at bounding box center [22, 181] width 15 height 15
click at [542, 369] on icon at bounding box center [544, 442] width 10 height 10
click at [22, 222] on div at bounding box center [23, 222] width 8 height 8
click at [24, 185] on div at bounding box center [23, 182] width 8 height 8
click at [25, 308] on div at bounding box center [22, 308] width 5 height 5
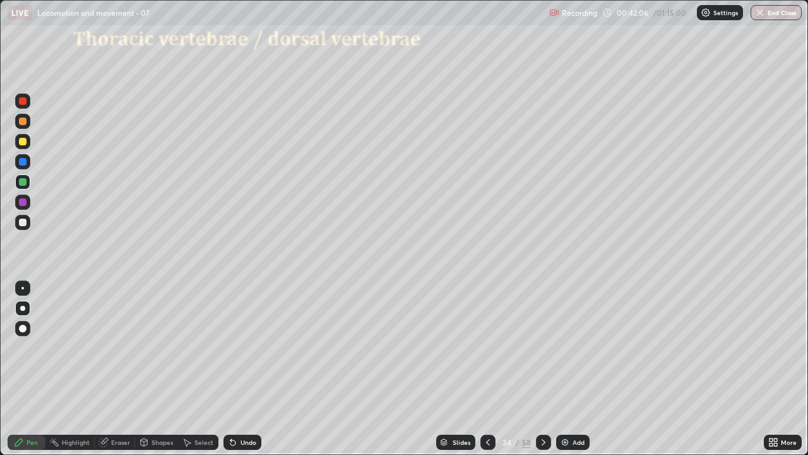
click at [24, 143] on div at bounding box center [23, 142] width 8 height 8
click at [157, 369] on div "Shapes" at bounding box center [162, 442] width 21 height 6
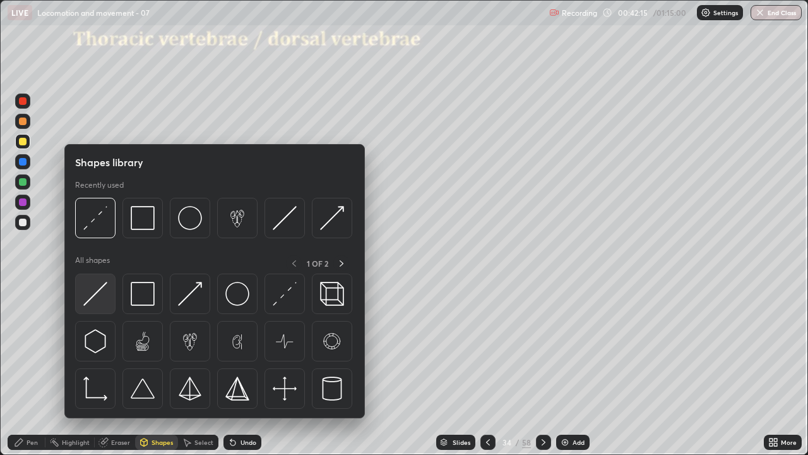
click at [104, 294] on img at bounding box center [95, 294] width 24 height 24
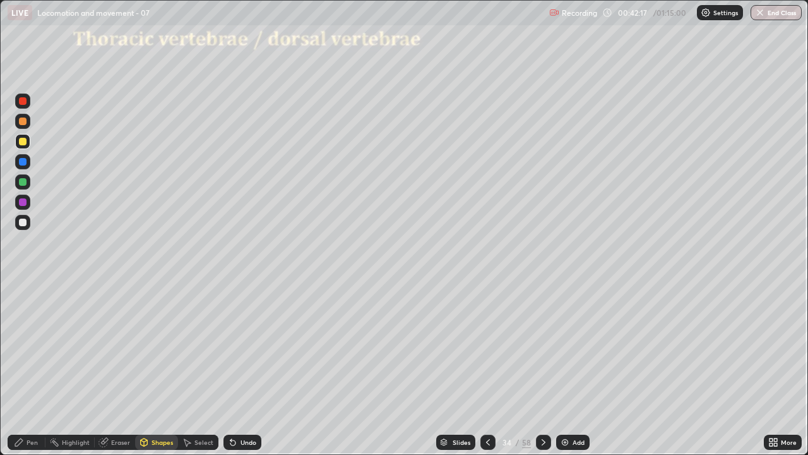
click at [32, 369] on div "Pen" at bounding box center [32, 442] width 11 height 6
click at [23, 330] on div at bounding box center [23, 328] width 8 height 8
click at [23, 141] on div at bounding box center [23, 142] width 8 height 8
click at [155, 369] on div "Shapes" at bounding box center [156, 441] width 43 height 15
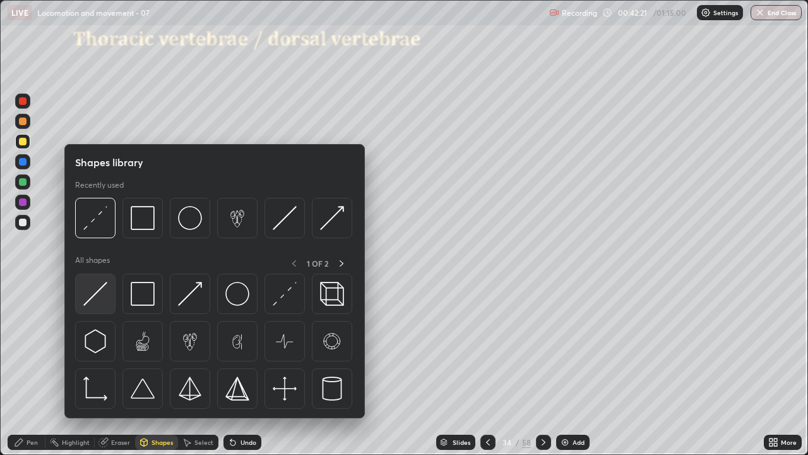
click at [104, 294] on img at bounding box center [95, 294] width 24 height 24
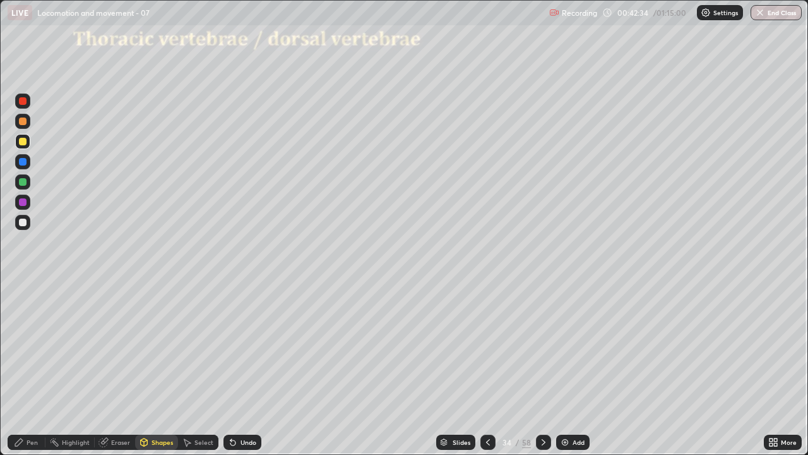
click at [112, 369] on div "Eraser" at bounding box center [120, 442] width 19 height 6
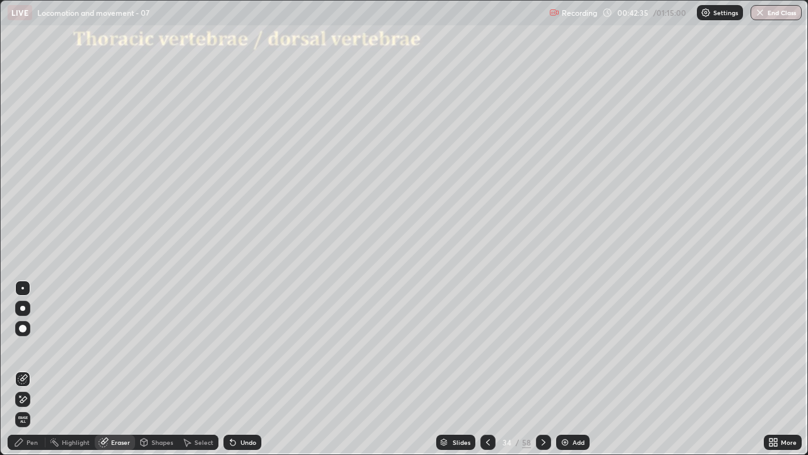
click at [27, 369] on icon at bounding box center [23, 379] width 10 height 10
click at [32, 369] on div "Pen" at bounding box center [32, 442] width 11 height 6
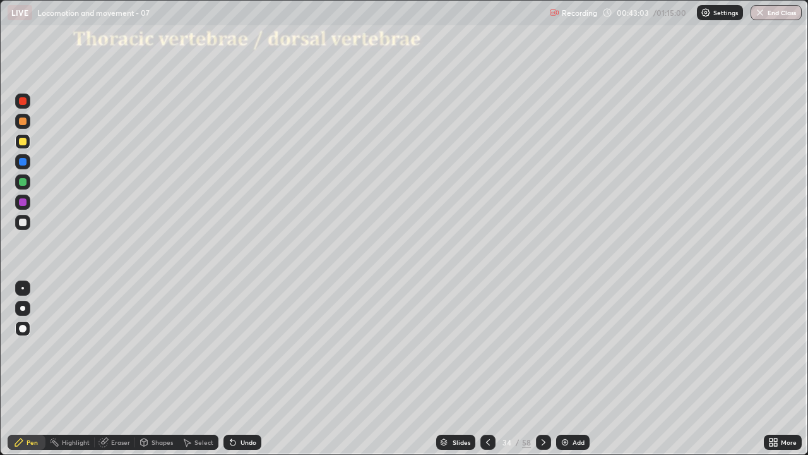
click at [23, 287] on div at bounding box center [22, 288] width 3 height 3
click at [25, 309] on div at bounding box center [22, 308] width 5 height 5
click at [232, 369] on icon at bounding box center [232, 442] width 5 height 5
click at [230, 369] on icon at bounding box center [230, 439] width 1 height 1
click at [29, 369] on div "Pen" at bounding box center [27, 441] width 38 height 15
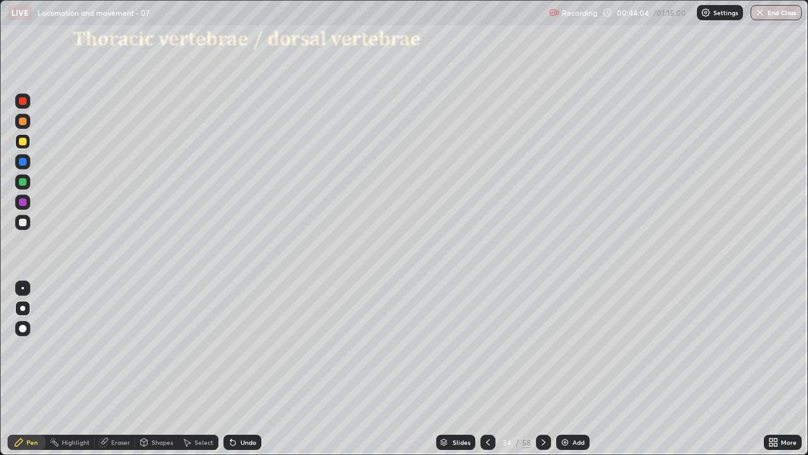
click at [25, 328] on div at bounding box center [23, 328] width 8 height 8
click at [24, 182] on div at bounding box center [23, 182] width 8 height 8
click at [23, 308] on div at bounding box center [22, 308] width 5 height 5
click at [23, 102] on div at bounding box center [23, 101] width 8 height 8
click at [23, 122] on div at bounding box center [23, 121] width 8 height 8
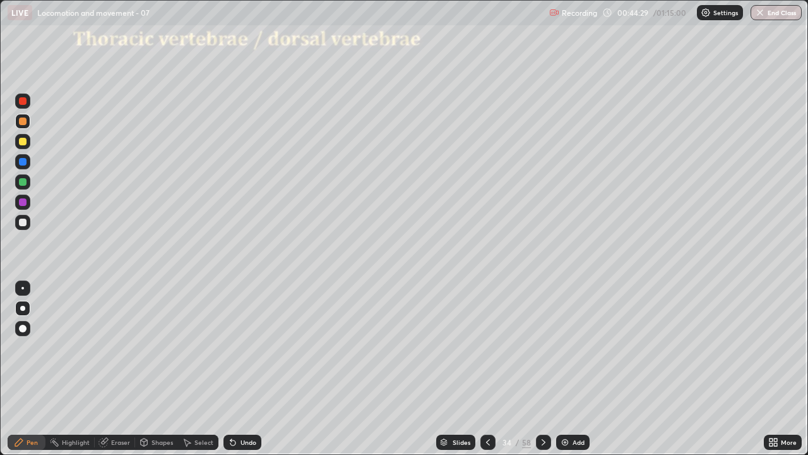
click at [27, 146] on div at bounding box center [22, 141] width 15 height 15
click at [126, 369] on div "Eraser" at bounding box center [120, 442] width 19 height 6
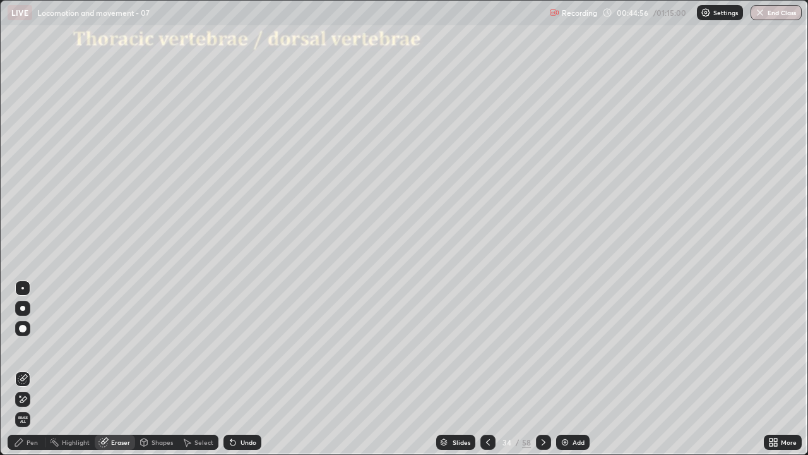
click at [25, 369] on icon at bounding box center [23, 379] width 10 height 10
click at [32, 369] on div "Pen" at bounding box center [27, 441] width 38 height 15
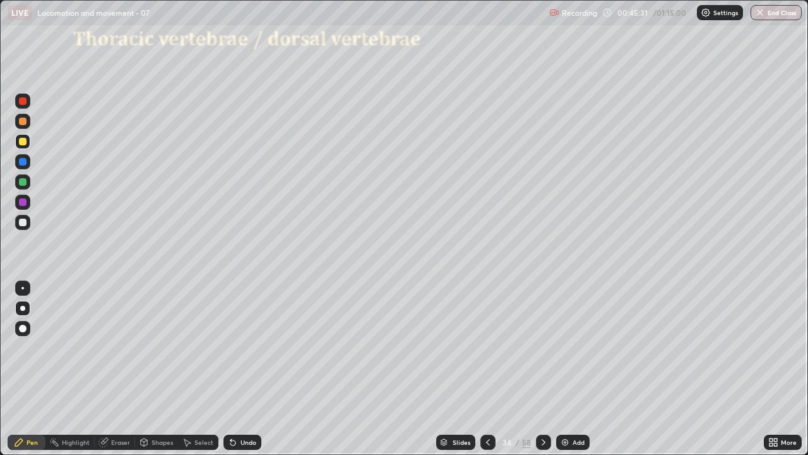
click at [28, 220] on div at bounding box center [22, 222] width 15 height 15
click at [23, 308] on div at bounding box center [22, 308] width 5 height 5
click at [25, 182] on div at bounding box center [23, 182] width 8 height 8
click at [25, 331] on div at bounding box center [22, 328] width 15 height 15
click at [23, 165] on div at bounding box center [23, 162] width 8 height 8
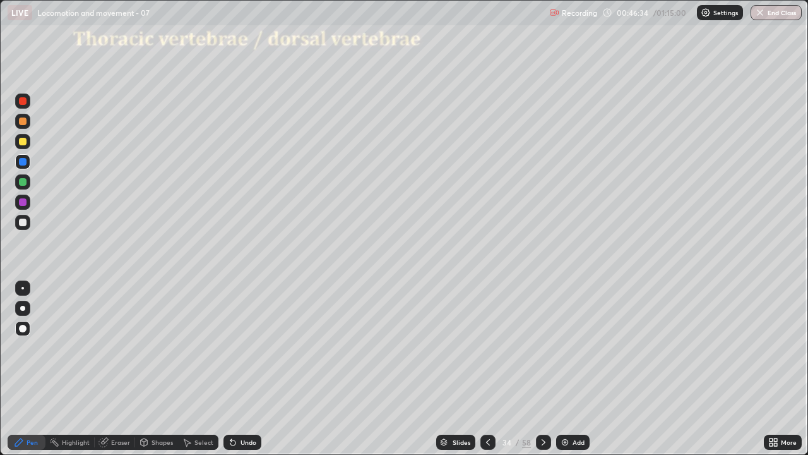
click at [23, 288] on div at bounding box center [22, 288] width 3 height 3
click at [22, 308] on div at bounding box center [22, 308] width 5 height 5
click at [23, 288] on div at bounding box center [22, 288] width 3 height 3
click at [25, 222] on div at bounding box center [23, 222] width 8 height 8
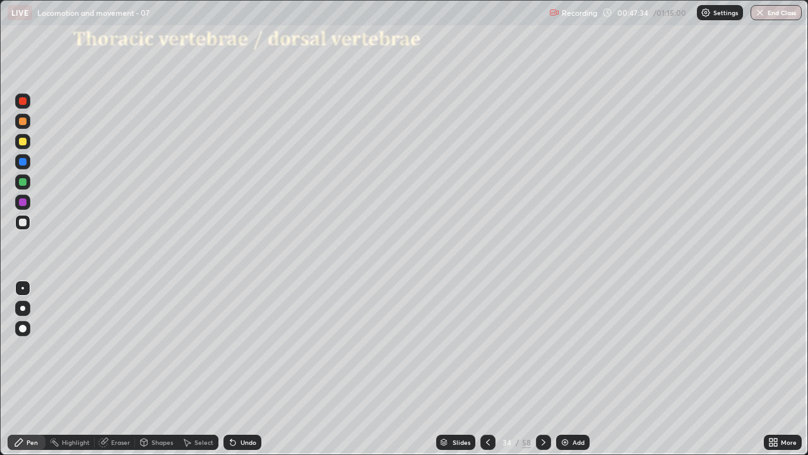
click at [22, 203] on div at bounding box center [23, 202] width 8 height 8
click at [452, 369] on div "Slides" at bounding box center [455, 441] width 39 height 15
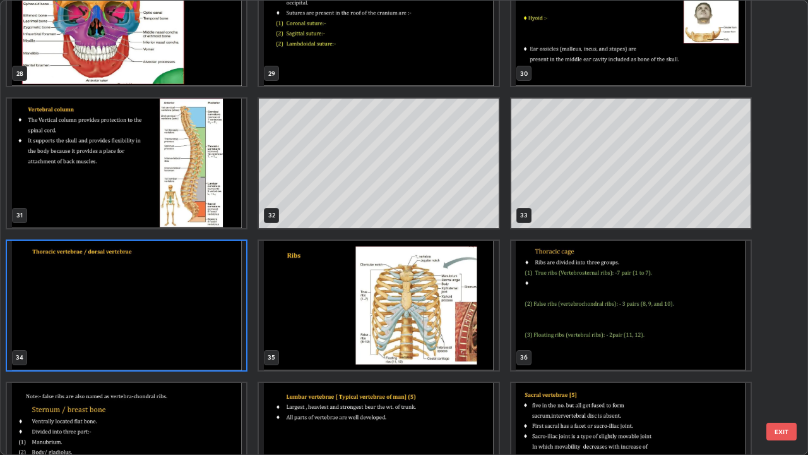
scroll to position [1342, 0]
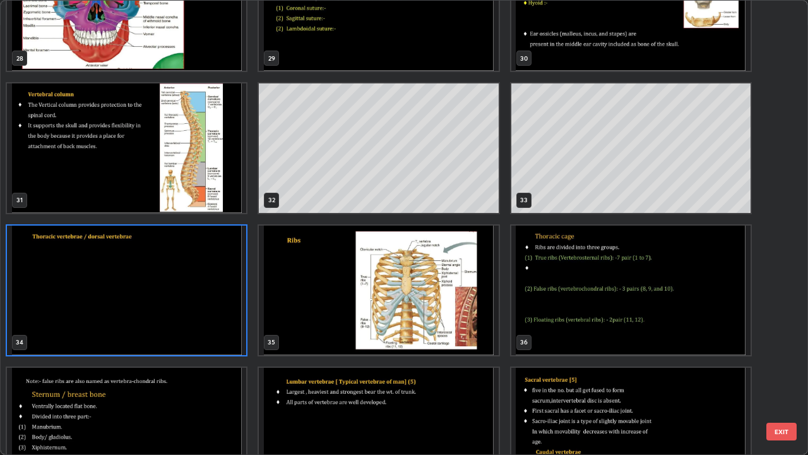
click at [430, 302] on img "grid" at bounding box center [378, 289] width 239 height 129
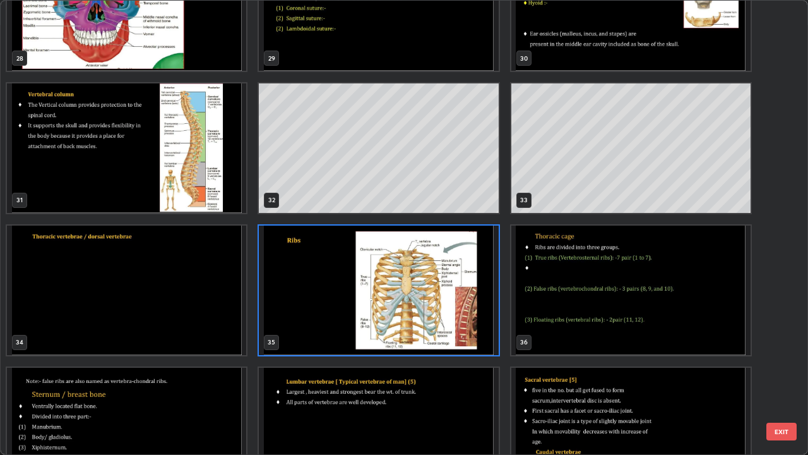
click at [427, 304] on img "grid" at bounding box center [378, 289] width 239 height 129
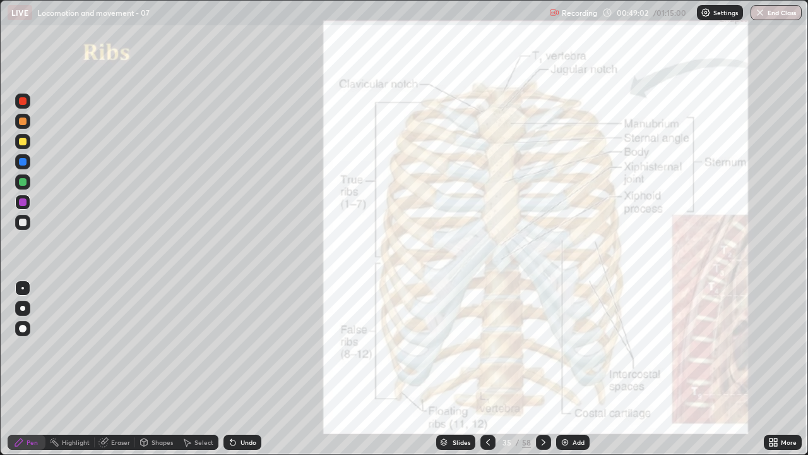
click at [487, 369] on icon at bounding box center [488, 442] width 10 height 10
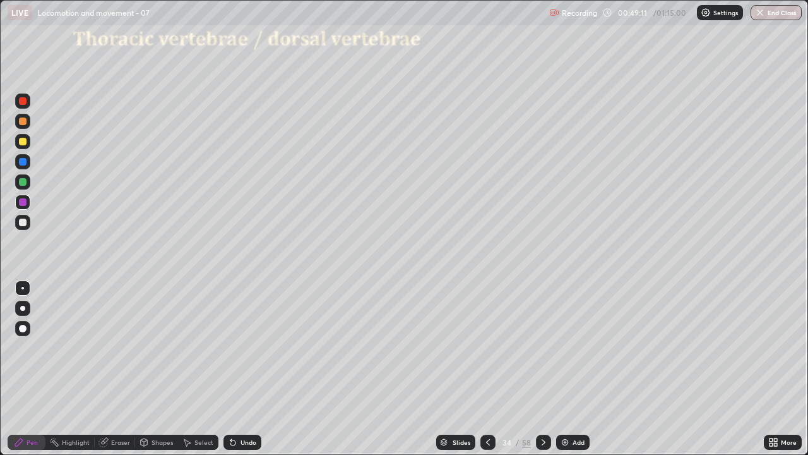
click at [21, 188] on div at bounding box center [22, 181] width 15 height 15
click at [23, 222] on div at bounding box center [23, 222] width 8 height 8
click at [230, 369] on icon at bounding box center [232, 442] width 5 height 5
click at [542, 369] on icon at bounding box center [544, 442] width 10 height 10
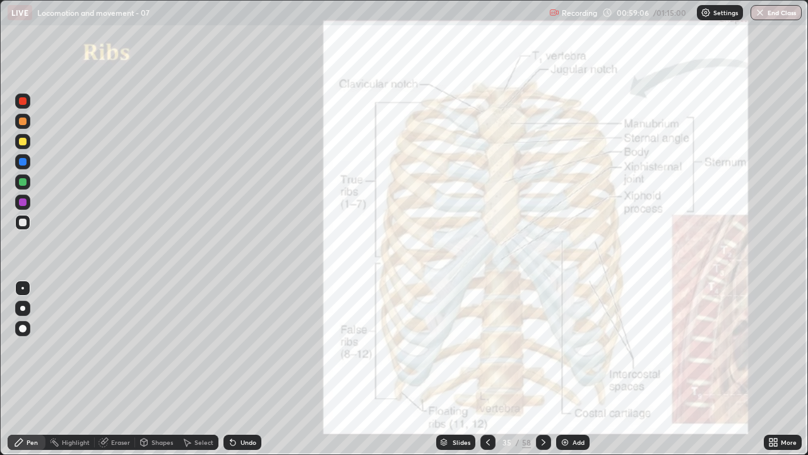
click at [121, 369] on div "Eraser" at bounding box center [115, 441] width 40 height 15
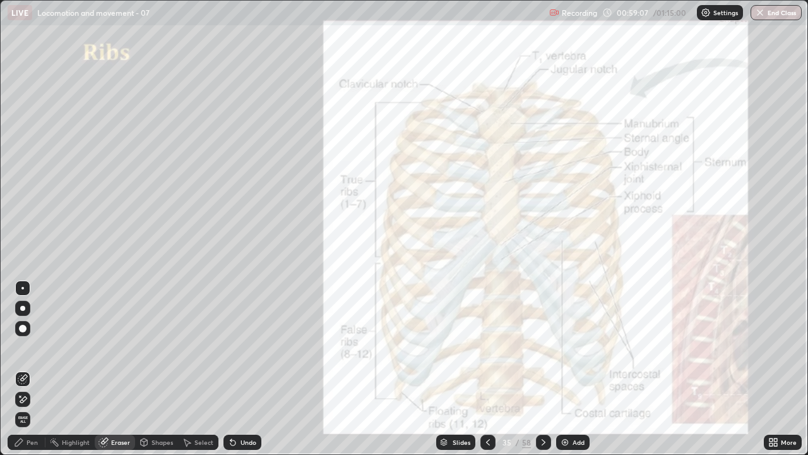
click at [22, 369] on icon at bounding box center [23, 399] width 10 height 11
click at [37, 369] on div "Pen" at bounding box center [32, 442] width 11 height 6
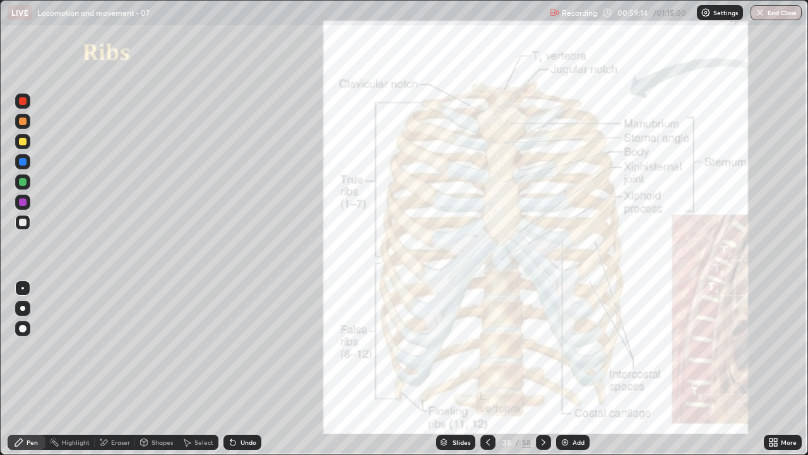
click at [29, 328] on div at bounding box center [22, 328] width 15 height 15
click at [28, 204] on div at bounding box center [22, 201] width 15 height 15
click at [23, 224] on div at bounding box center [23, 222] width 8 height 8
click at [23, 287] on div at bounding box center [22, 288] width 3 height 3
click at [23, 142] on div at bounding box center [23, 142] width 8 height 8
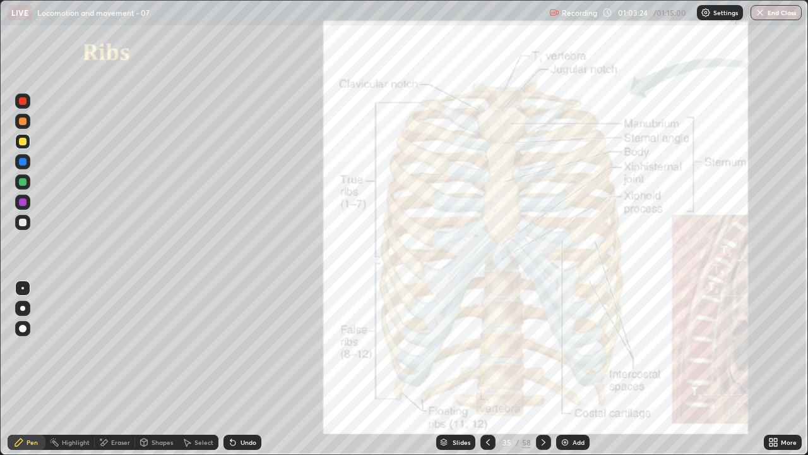
click at [28, 223] on div at bounding box center [22, 222] width 15 height 15
click at [223, 369] on div "Undo" at bounding box center [242, 441] width 38 height 15
click at [230, 369] on icon at bounding box center [232, 442] width 5 height 5
click at [23, 122] on div at bounding box center [23, 121] width 8 height 8
click at [231, 369] on icon at bounding box center [232, 442] width 5 height 5
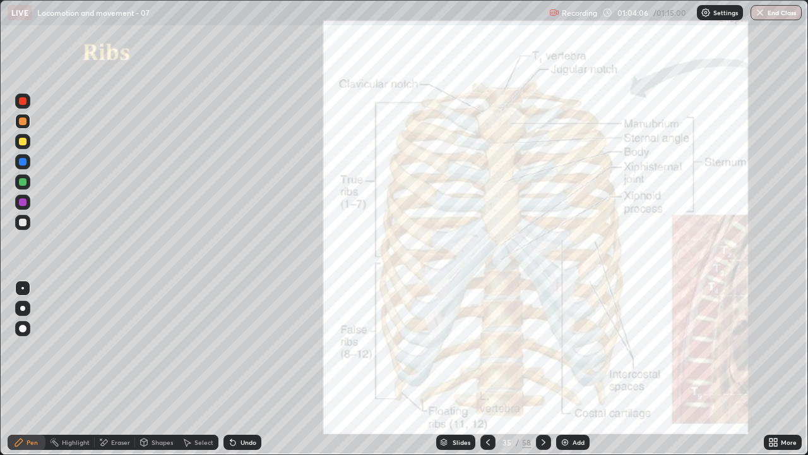
click at [228, 369] on icon at bounding box center [233, 442] width 10 height 10
click at [231, 369] on icon at bounding box center [232, 442] width 5 height 5
click at [28, 225] on div at bounding box center [22, 222] width 15 height 15
click at [231, 369] on icon at bounding box center [232, 442] width 5 height 5
click at [230, 369] on icon at bounding box center [232, 442] width 5 height 5
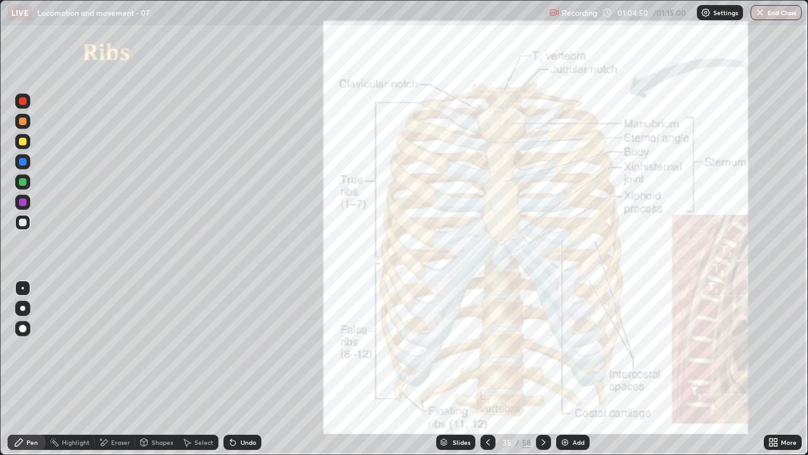
click at [230, 369] on icon at bounding box center [232, 442] width 5 height 5
click at [230, 369] on icon at bounding box center [230, 439] width 1 height 1
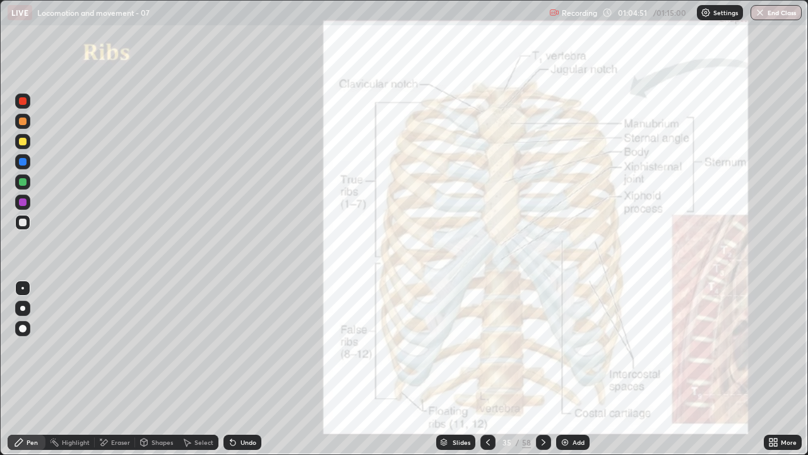
click at [230, 369] on icon at bounding box center [230, 439] width 1 height 1
click at [24, 121] on div at bounding box center [23, 121] width 8 height 8
click at [23, 224] on div at bounding box center [23, 222] width 8 height 8
click at [22, 143] on div at bounding box center [23, 142] width 8 height 8
click at [241, 369] on div "Undo" at bounding box center [249, 442] width 16 height 6
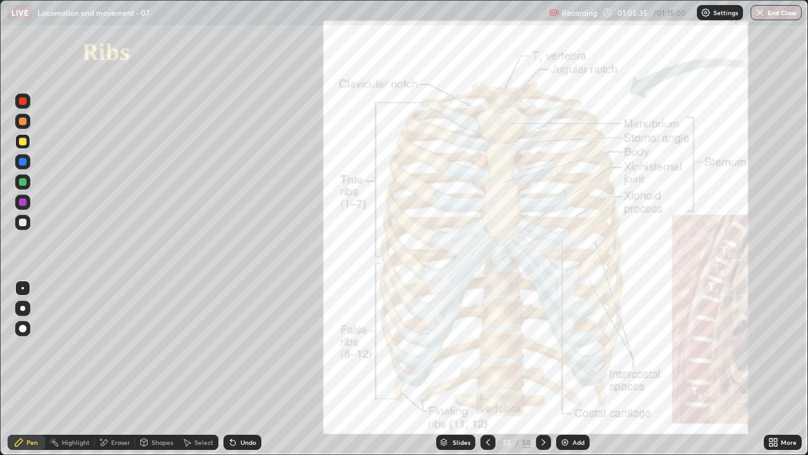
click at [241, 369] on div "Undo" at bounding box center [249, 442] width 16 height 6
click at [237, 369] on div "Undo" at bounding box center [242, 441] width 38 height 15
click at [241, 369] on div "Undo" at bounding box center [249, 442] width 16 height 6
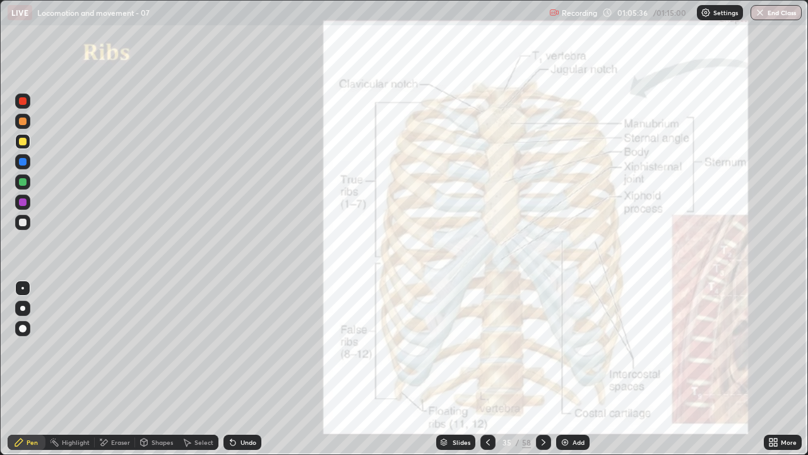
click at [241, 369] on div "Undo" at bounding box center [249, 442] width 16 height 6
click at [230, 369] on icon at bounding box center [232, 442] width 5 height 5
click at [27, 108] on div at bounding box center [22, 100] width 15 height 15
click at [367, 369] on div "Slides 35 / 58 Add" at bounding box center [512, 441] width 503 height 25
click at [420, 369] on div "Slides 35 / 58 Add" at bounding box center [512, 441] width 503 height 25
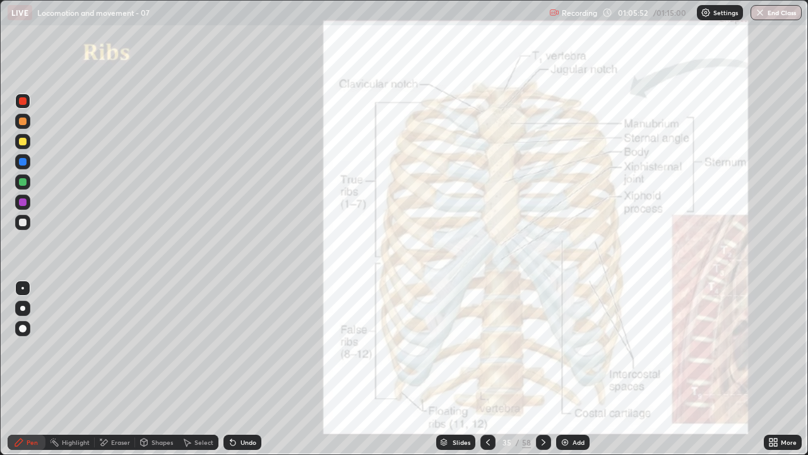
click at [436, 369] on div "Slides 35 / 58 Add" at bounding box center [512, 441] width 503 height 25
click at [487, 369] on icon at bounding box center [488, 442] width 10 height 10
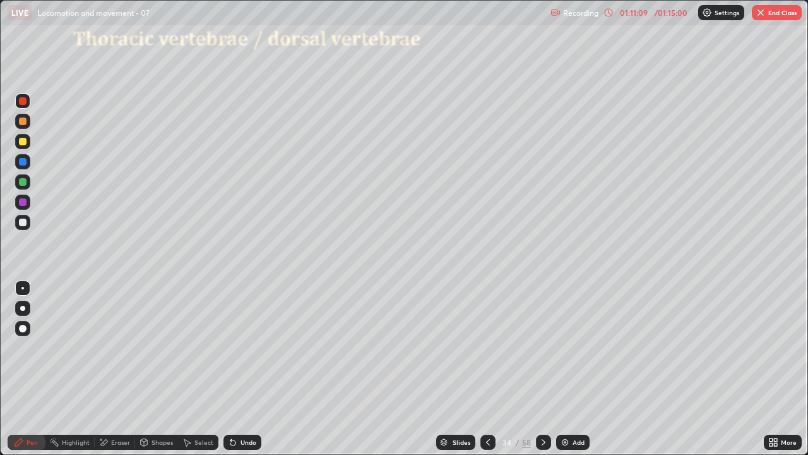
click at [492, 369] on div at bounding box center [487, 441] width 15 height 15
click at [487, 369] on icon at bounding box center [488, 442] width 10 height 10
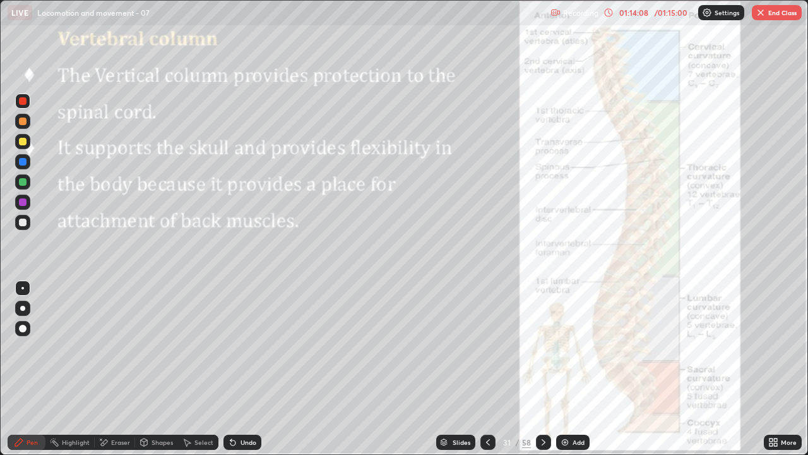
click at [542, 369] on icon at bounding box center [544, 442] width 10 height 10
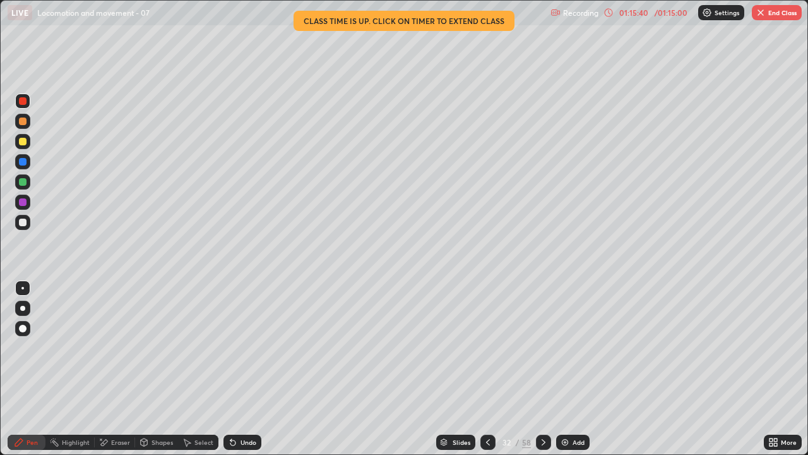
click at [777, 16] on button "End Class" at bounding box center [777, 12] width 50 height 15
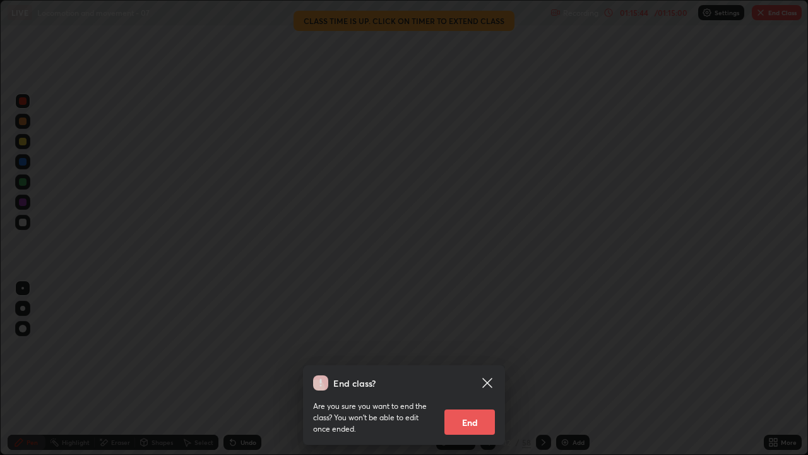
click at [461, 369] on button "End" at bounding box center [469, 421] width 51 height 25
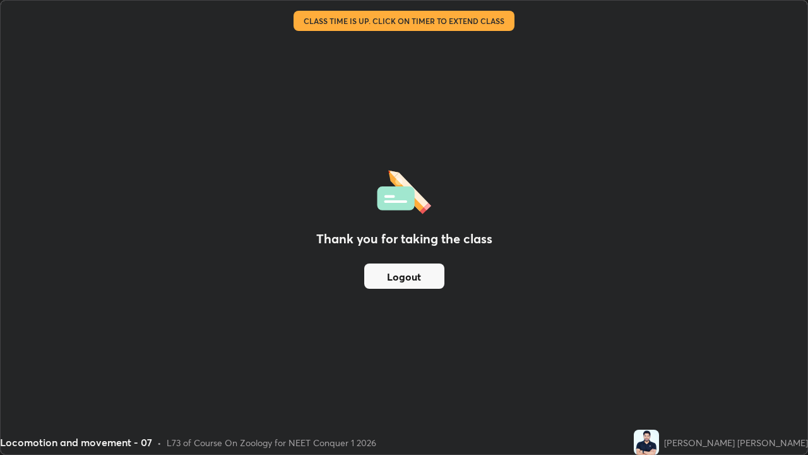
click at [431, 282] on button "Logout" at bounding box center [404, 275] width 80 height 25
click at [431, 283] on button "Logout" at bounding box center [404, 275] width 80 height 25
click at [428, 282] on button "Logout" at bounding box center [404, 275] width 80 height 25
